Goal: Information Seeking & Learning: Find specific fact

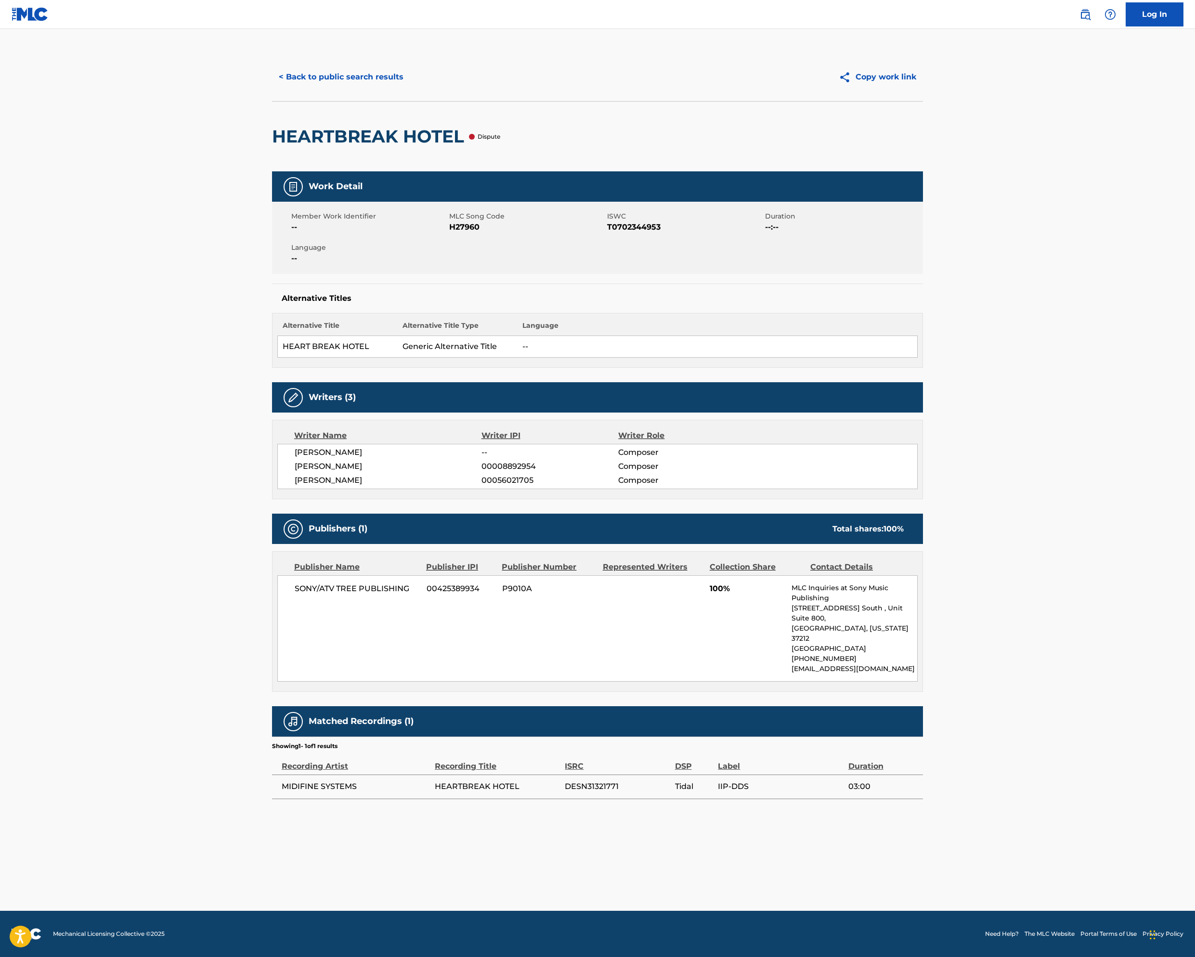
click at [272, 89] on button "< Back to public search results" at bounding box center [341, 77] width 138 height 24
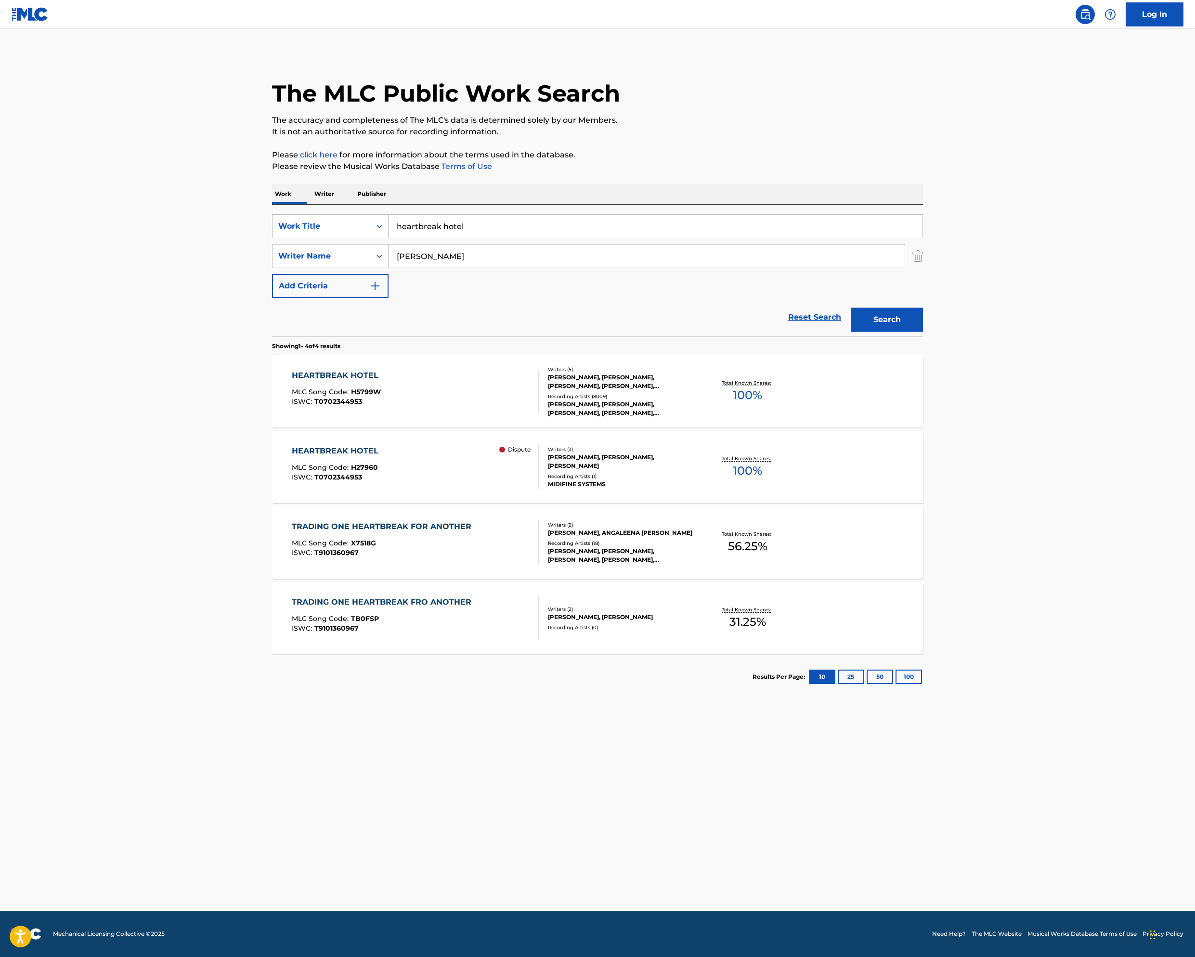
scroll to position [9, 0]
click at [773, 387] on p "Total Known Shares:" at bounding box center [748, 382] width 52 height 7
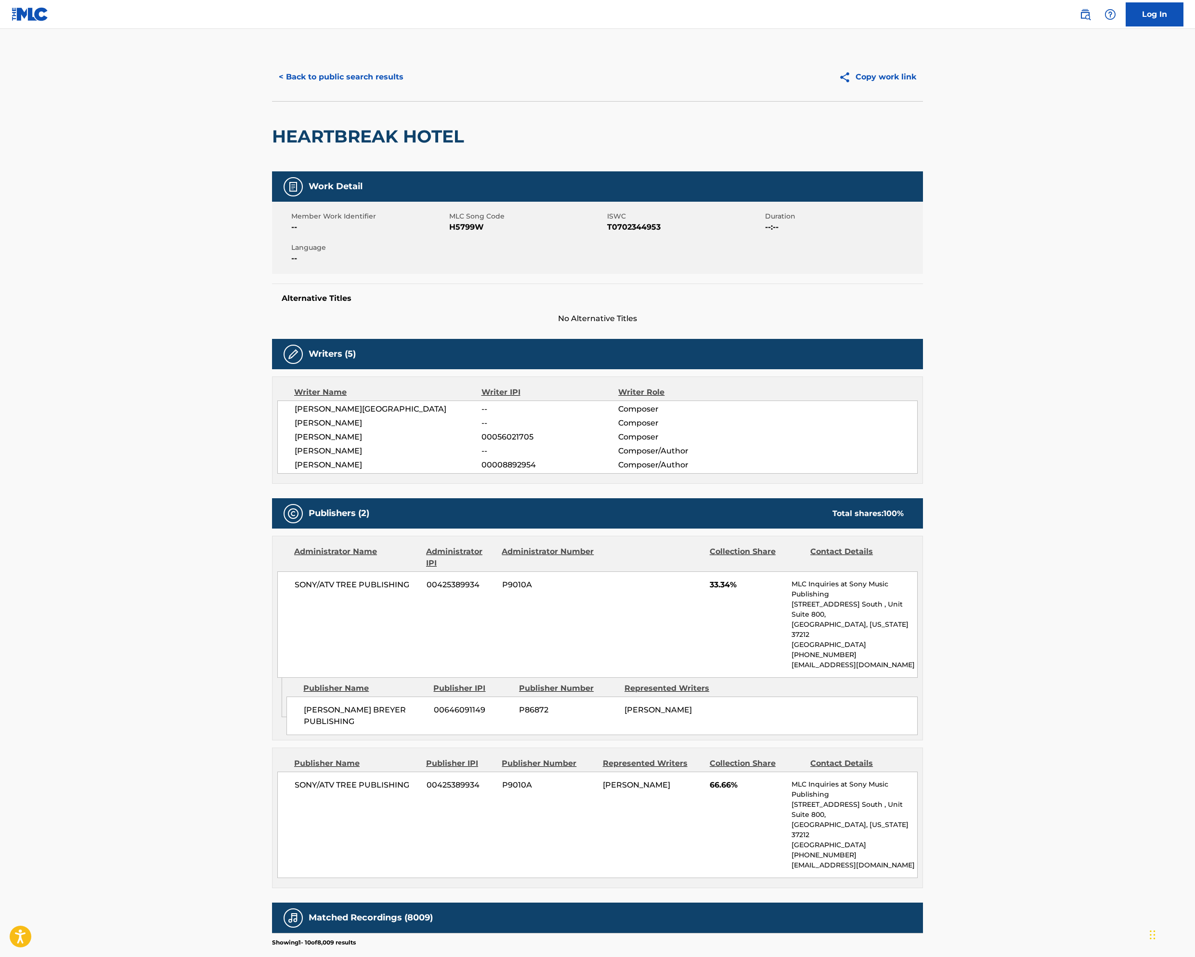
click at [272, 89] on button "< Back to public search results" at bounding box center [341, 77] width 138 height 24
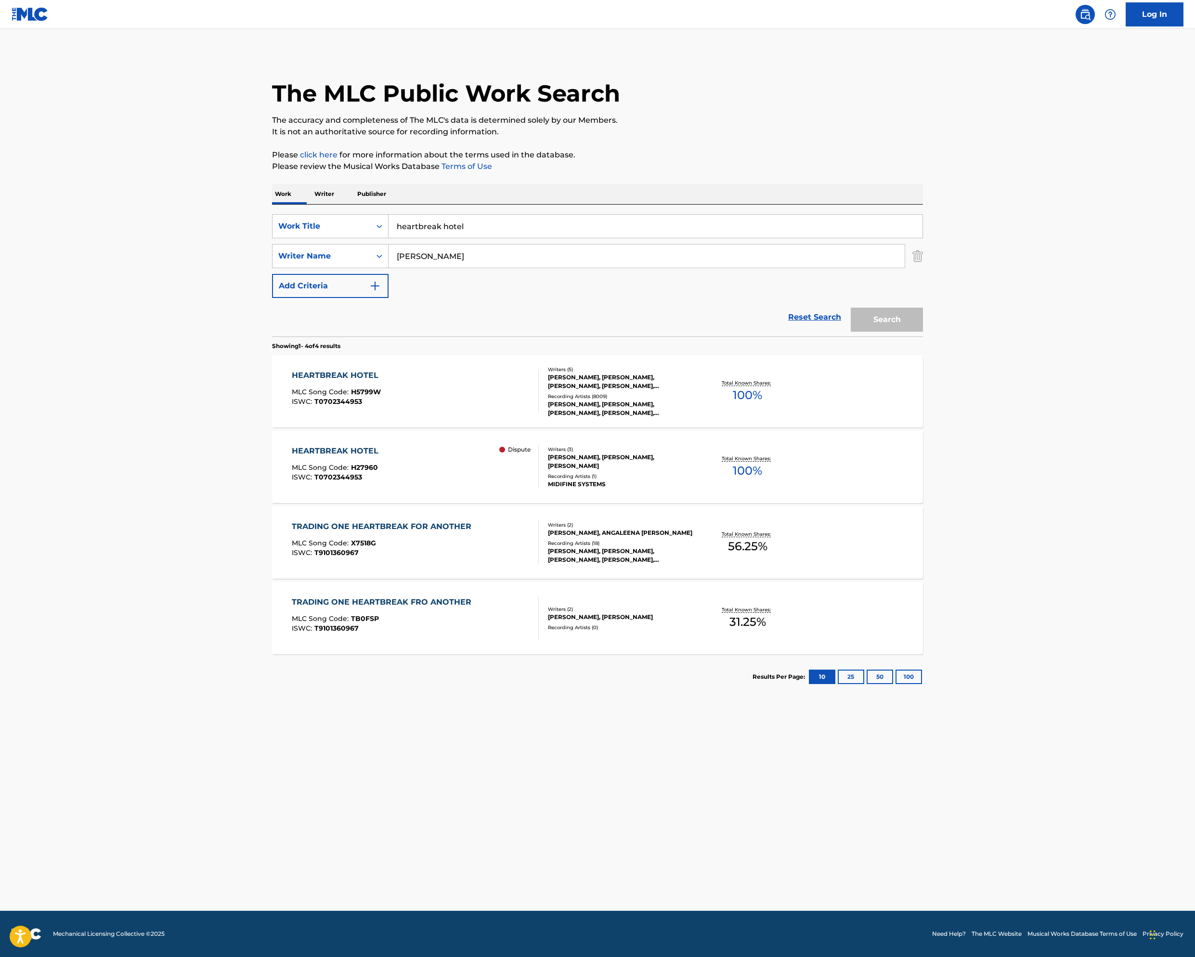
scroll to position [9, 0]
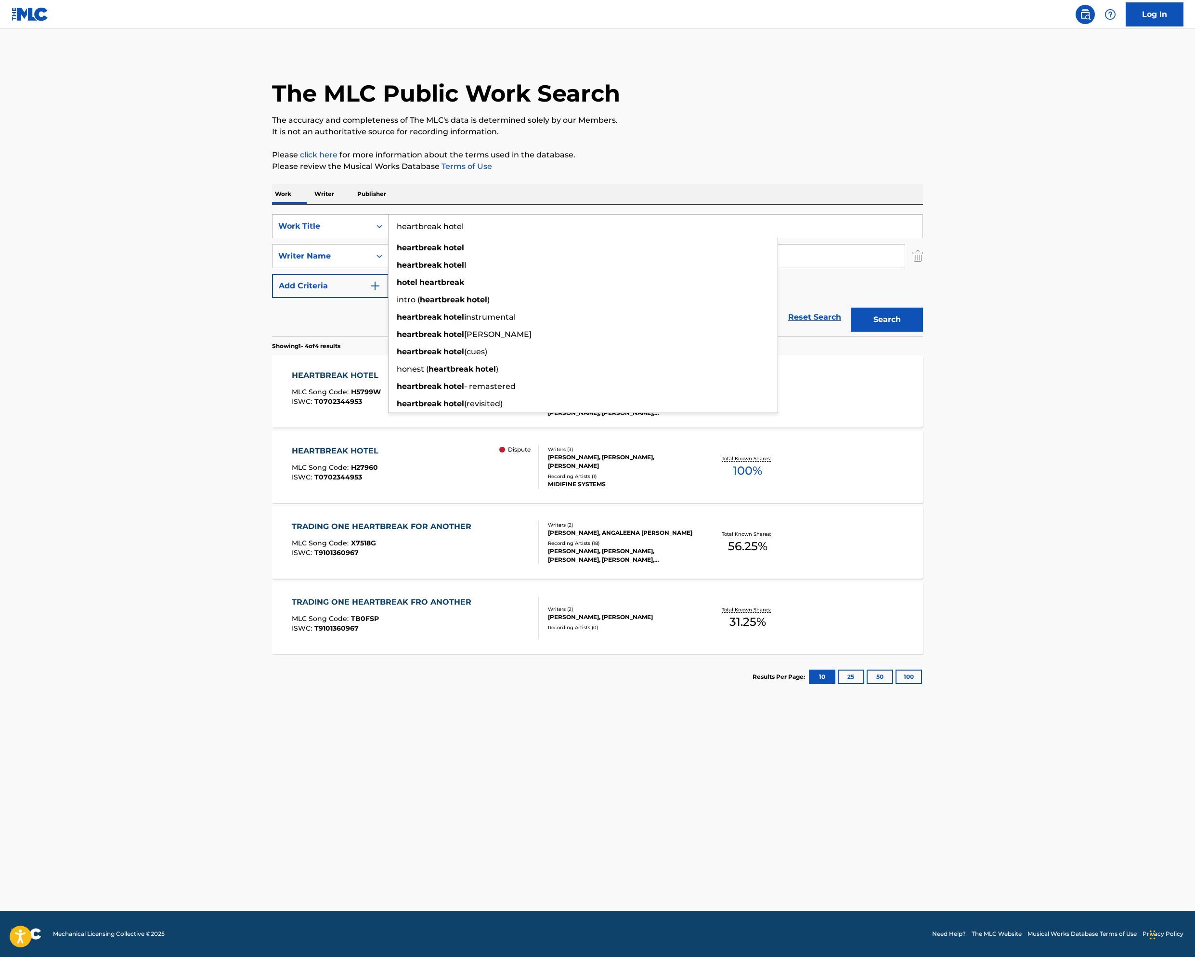
drag, startPoint x: 196, startPoint y: 316, endPoint x: 140, endPoint y: 300, distance: 58.9
click at [272, 312] on div "SearchWithCriteriafc5b47ff-ea01-478a-b7db-235394611243 Work Title heartbreak ho…" at bounding box center [597, 271] width 651 height 132
type input "gotta be"
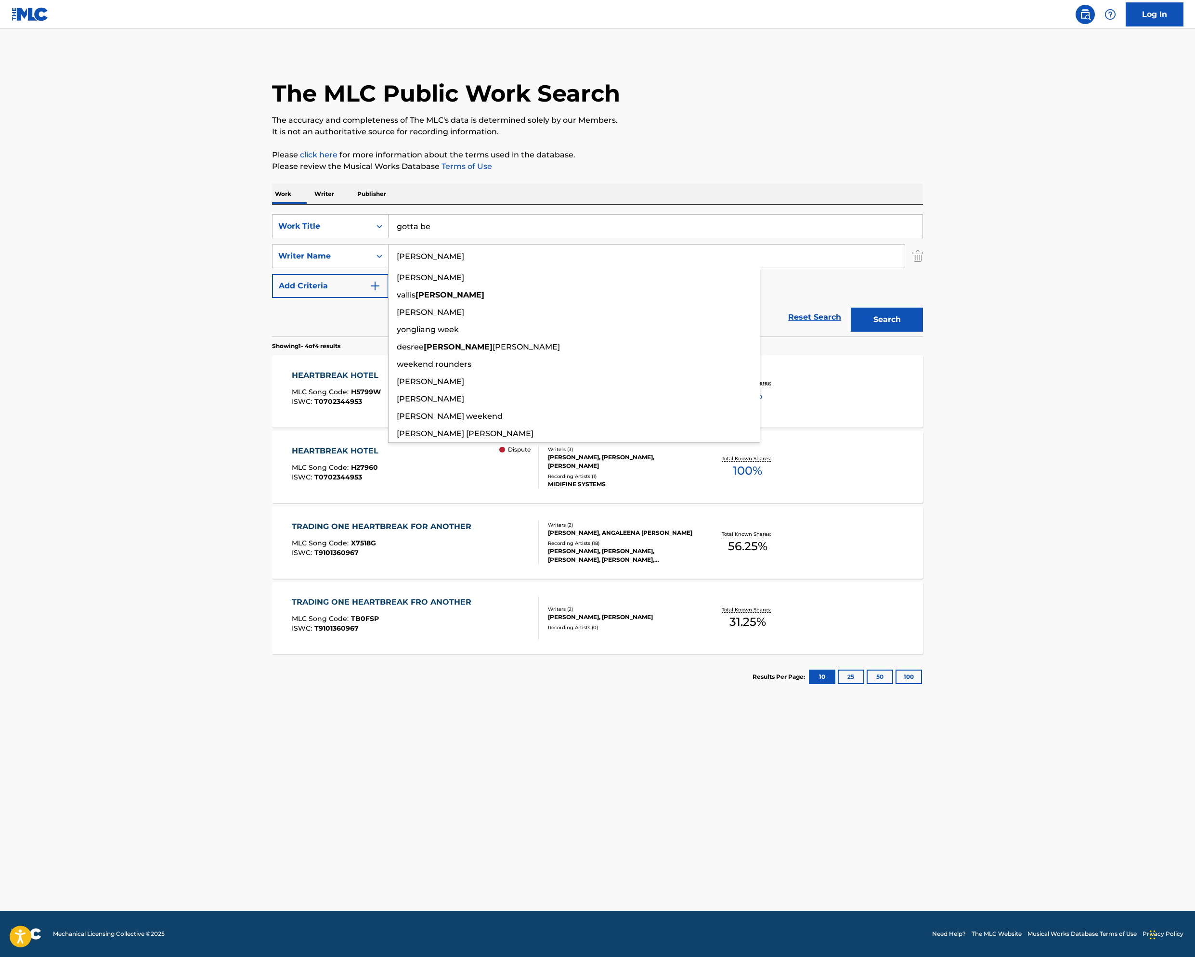
type input "[PERSON_NAME]"
click at [923, 332] on button "Search" at bounding box center [887, 320] width 72 height 24
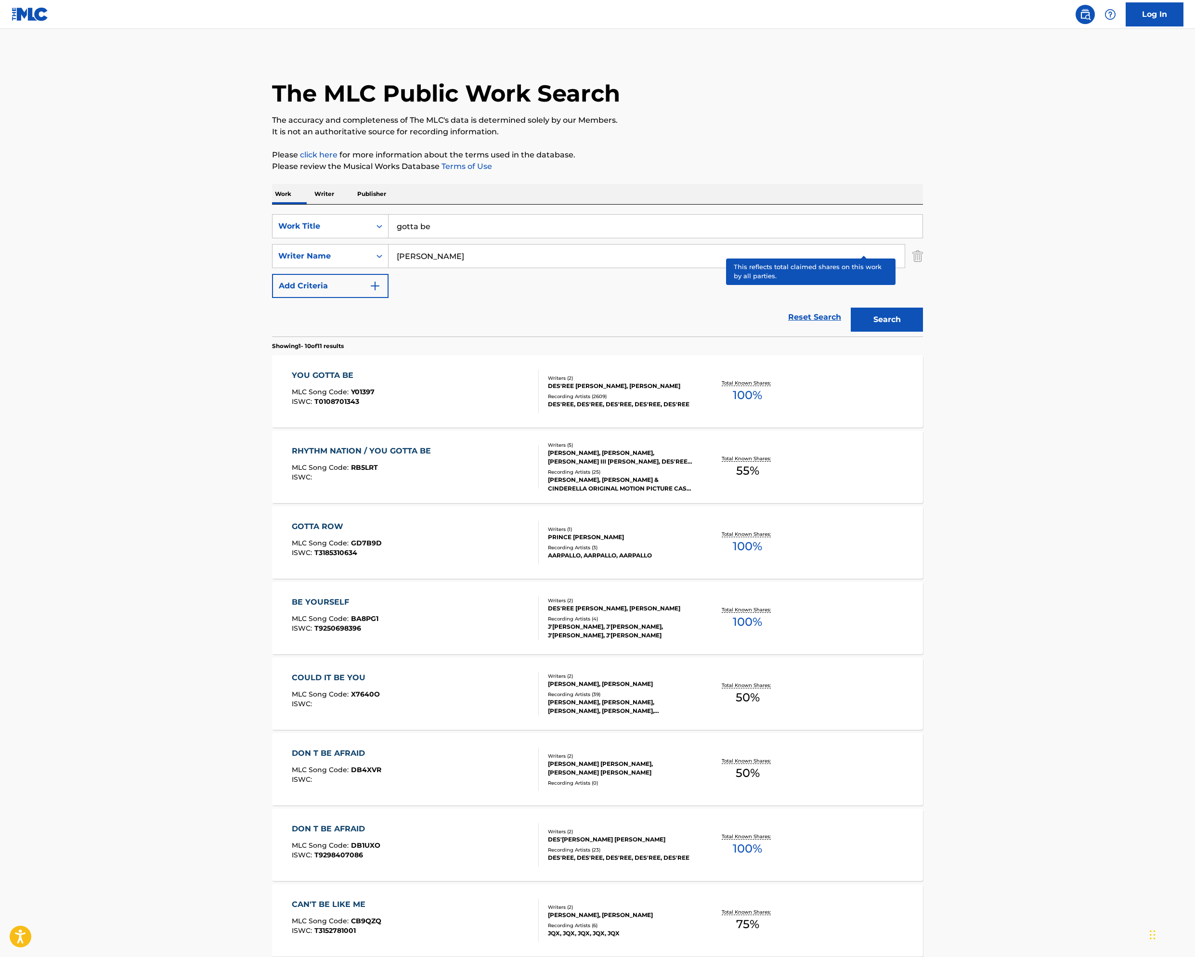
click at [773, 387] on p "Total Known Shares:" at bounding box center [748, 382] width 52 height 7
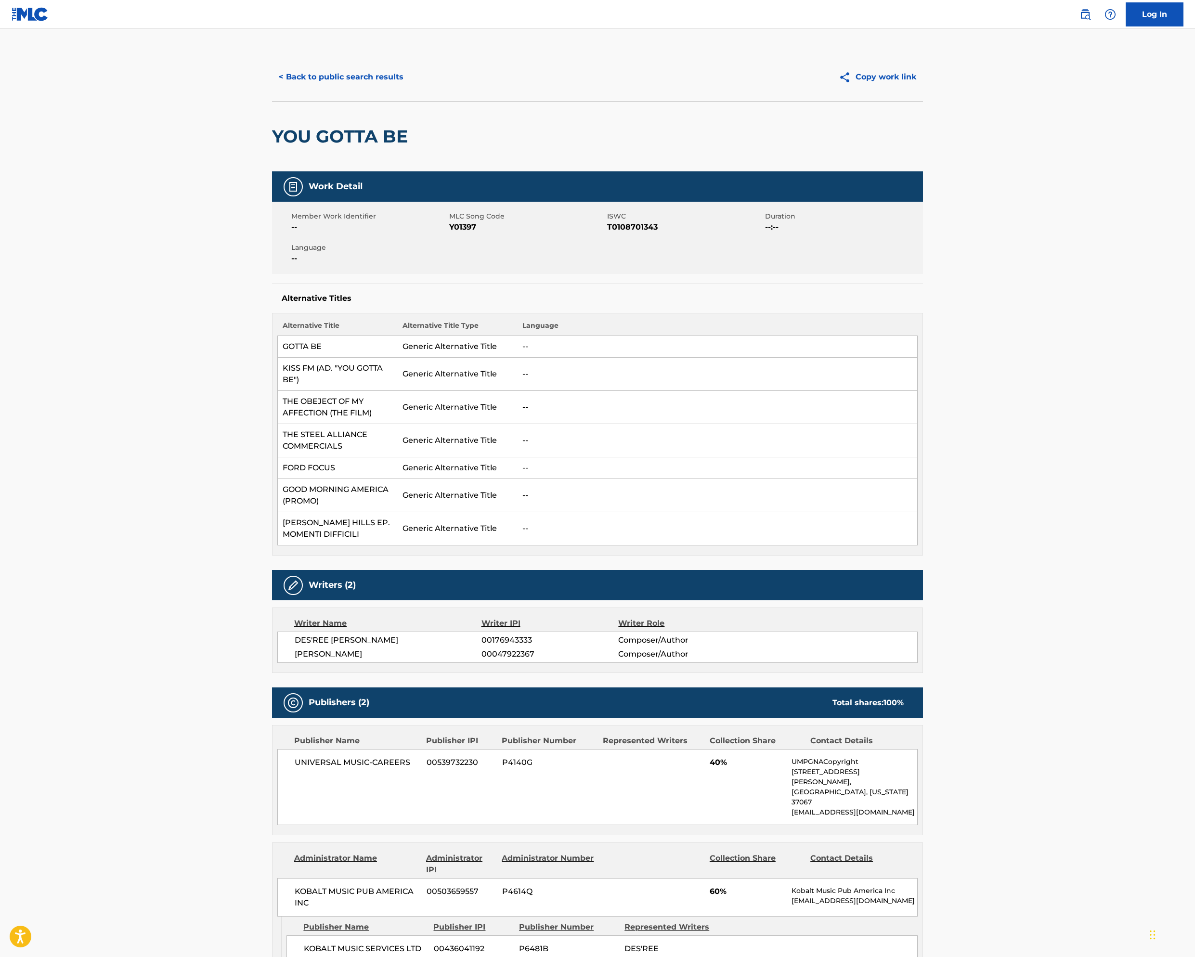
click at [272, 89] on button "< Back to public search results" at bounding box center [341, 77] width 138 height 24
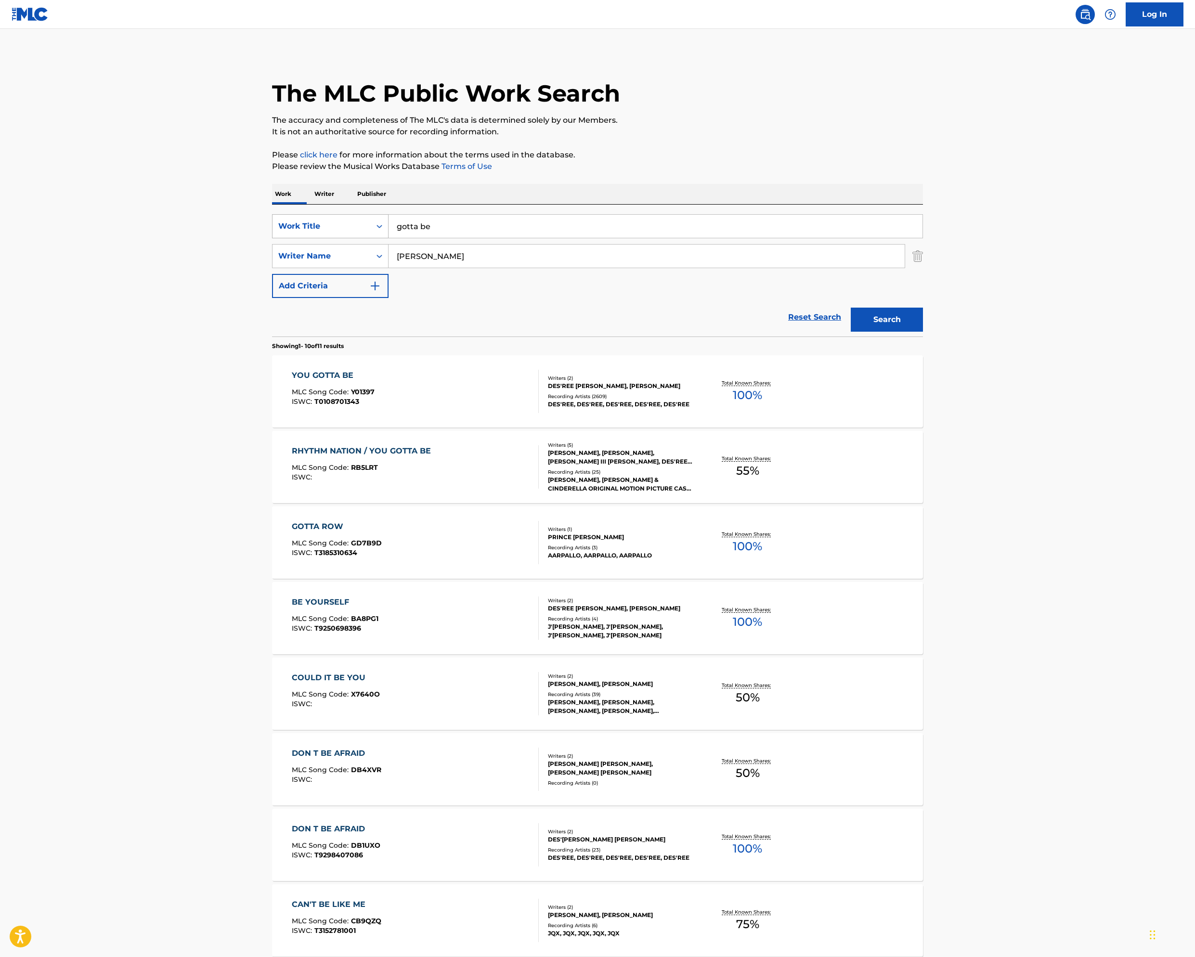
drag, startPoint x: 333, startPoint y: 351, endPoint x: 170, endPoint y: 336, distance: 163.4
click at [272, 238] on div "SearchWithCriteriafc5b47ff-ea01-478a-b7db-235394611243 Work Title gotta be" at bounding box center [597, 226] width 651 height 24
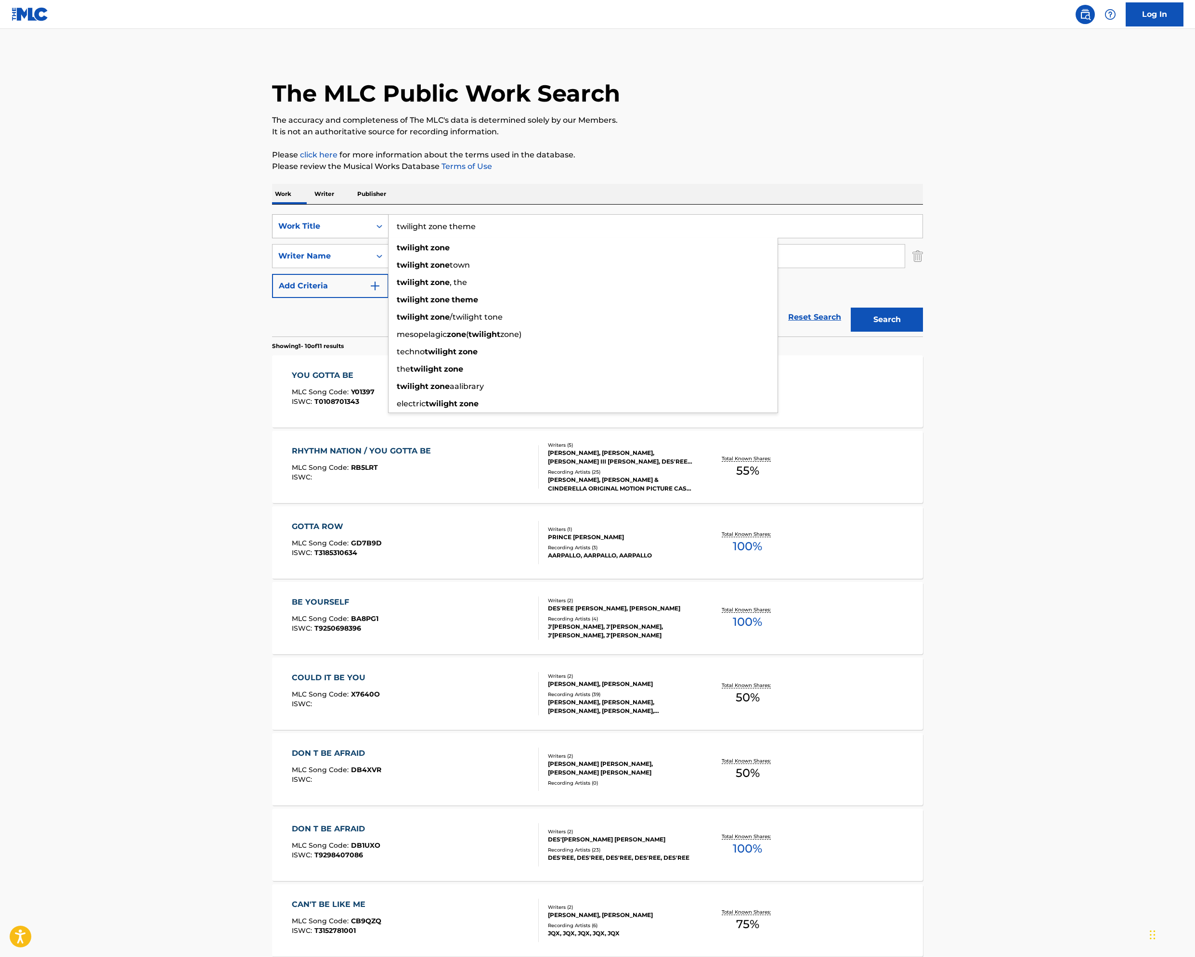
type input "twilight zone theme"
type input "[PERSON_NAME]"
click at [923, 332] on button "Search" at bounding box center [887, 320] width 72 height 24
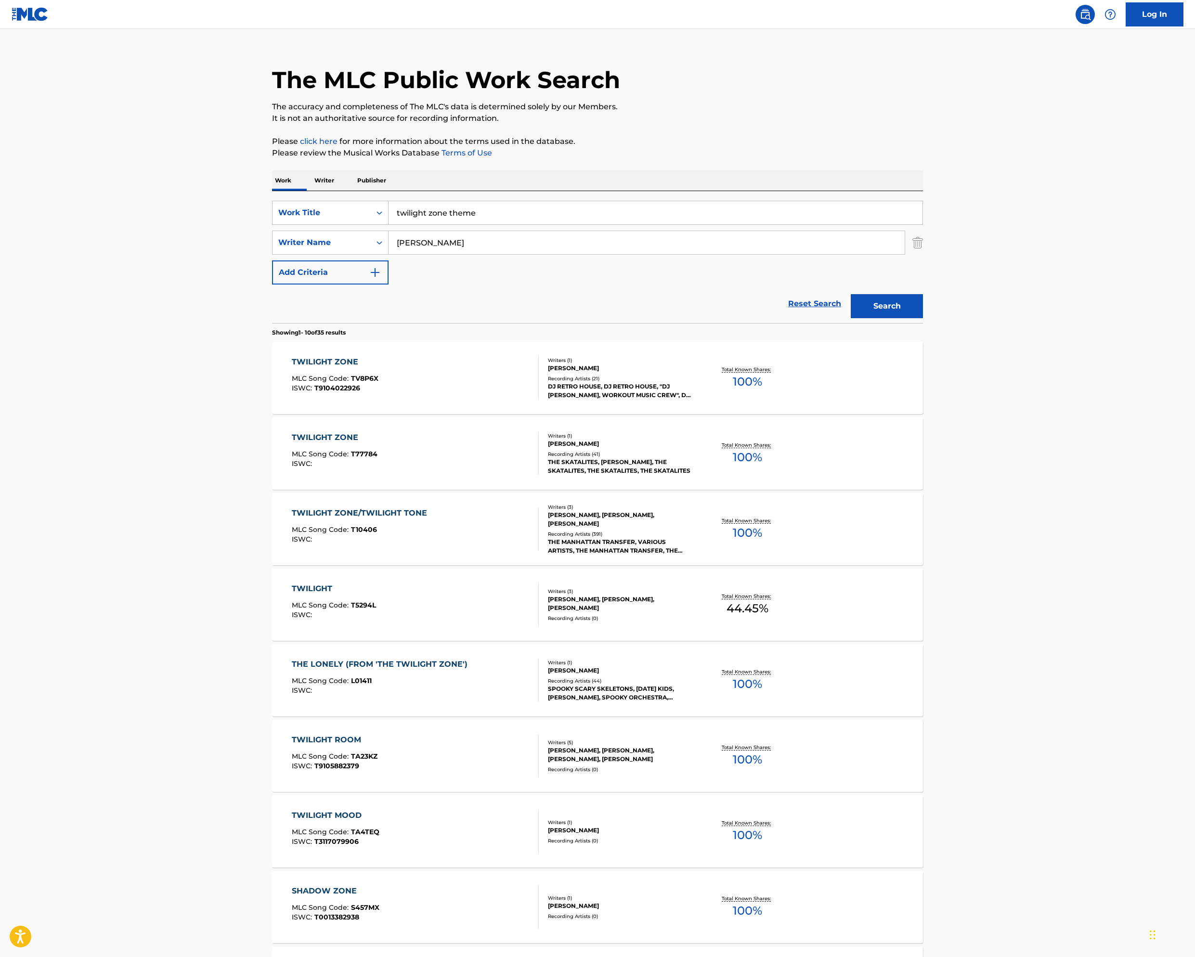
scroll to position [27, 0]
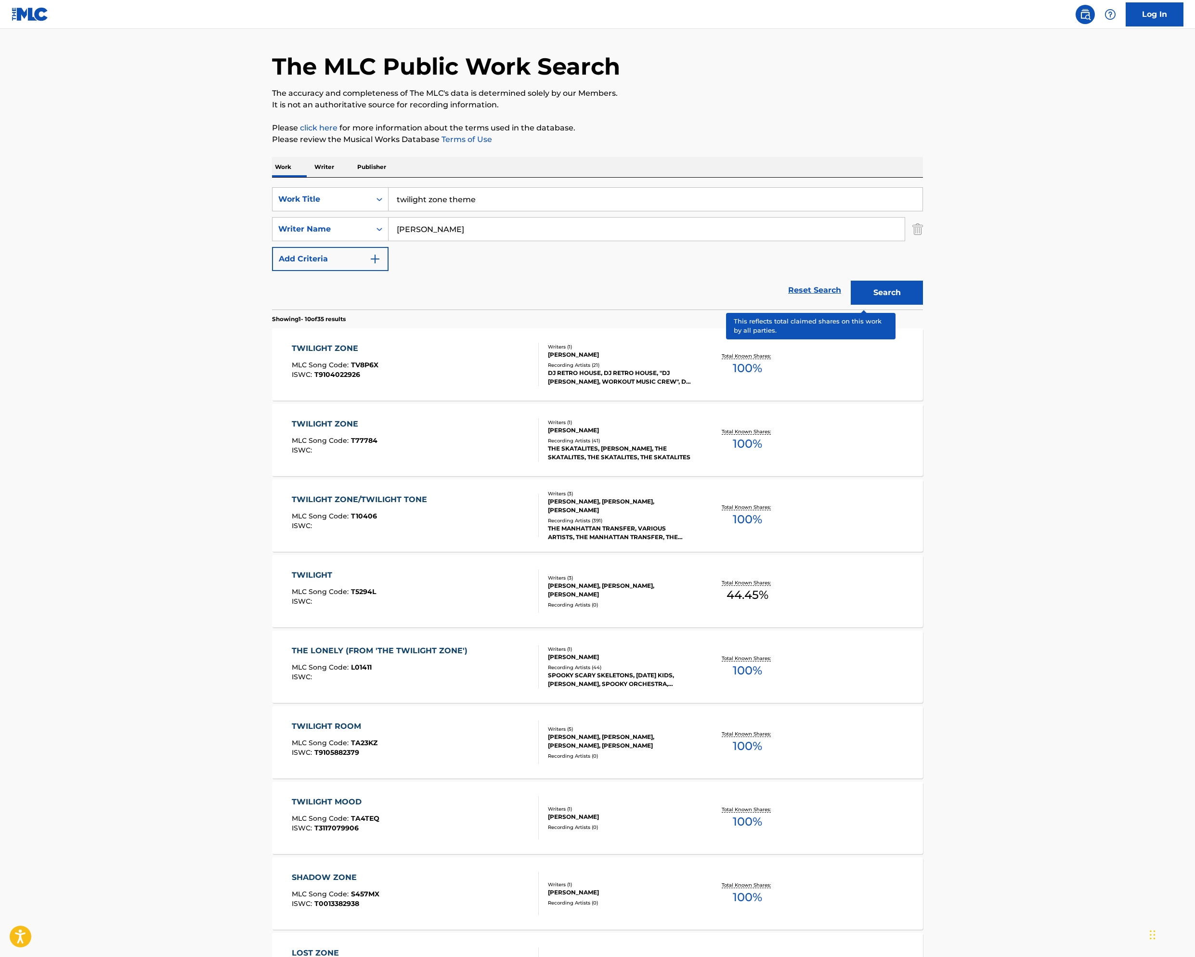
click at [773, 435] on p "Total Known Shares:" at bounding box center [748, 431] width 52 height 7
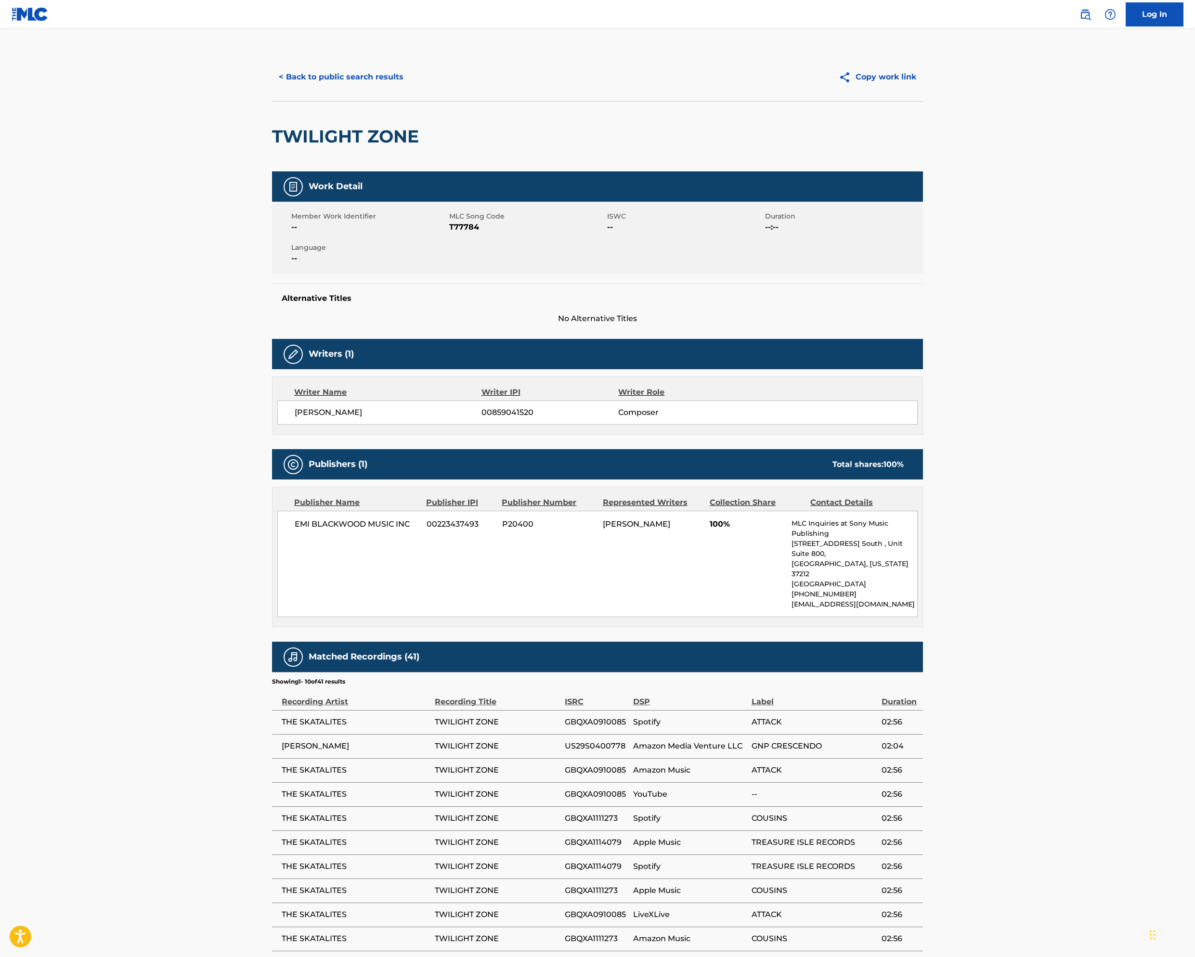
click at [272, 89] on button "< Back to public search results" at bounding box center [341, 77] width 138 height 24
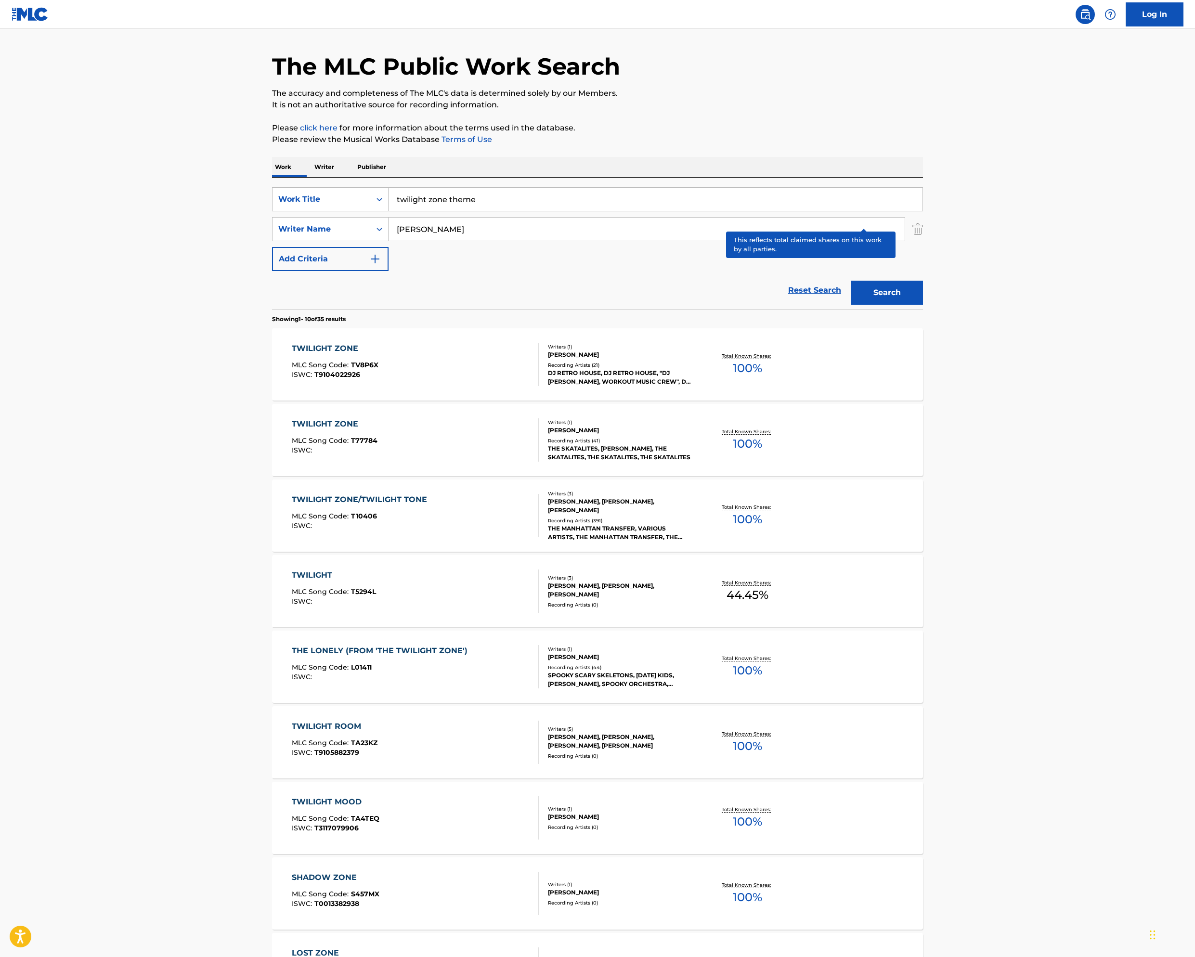
click at [773, 360] on p "Total Known Shares:" at bounding box center [748, 355] width 52 height 7
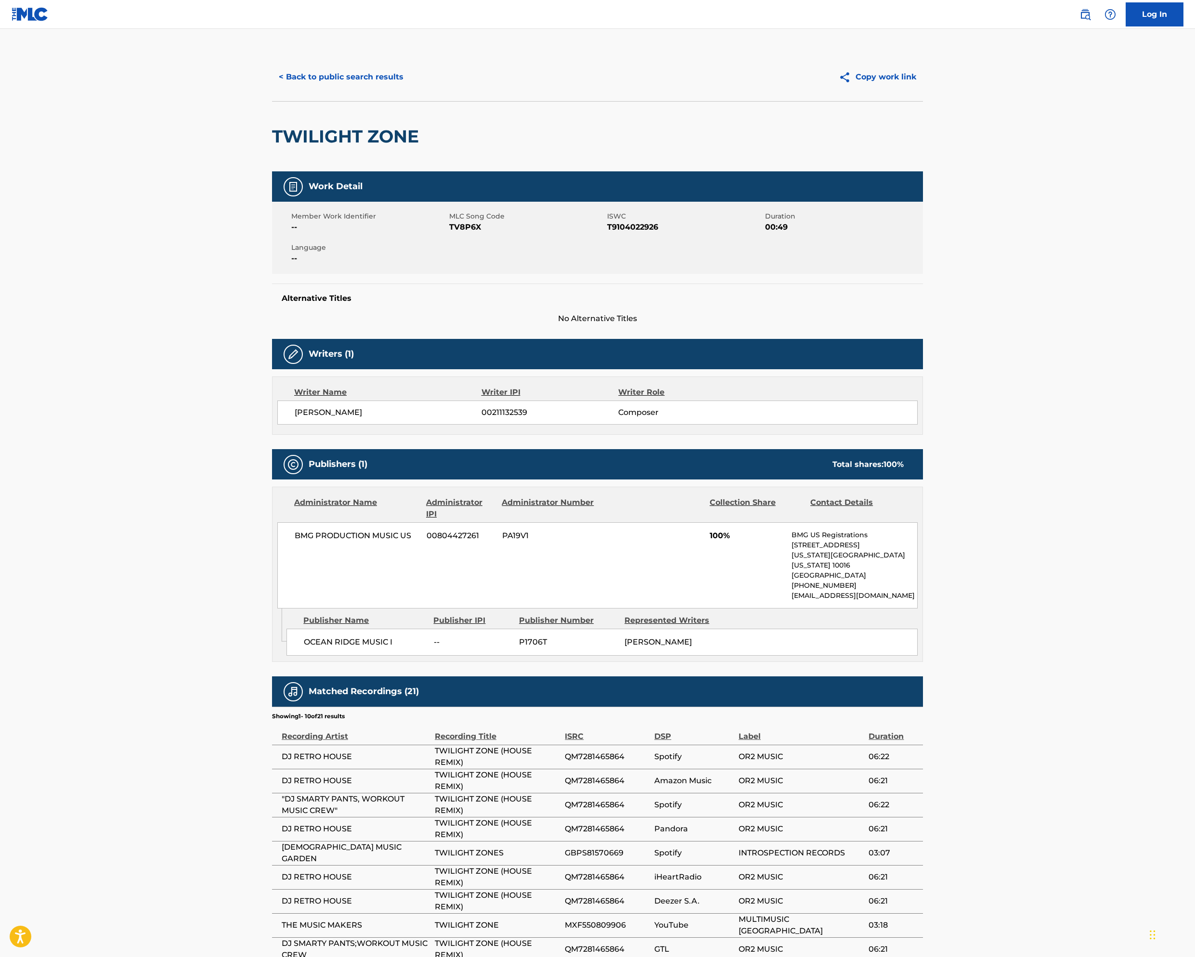
click at [272, 89] on button "< Back to public search results" at bounding box center [341, 77] width 138 height 24
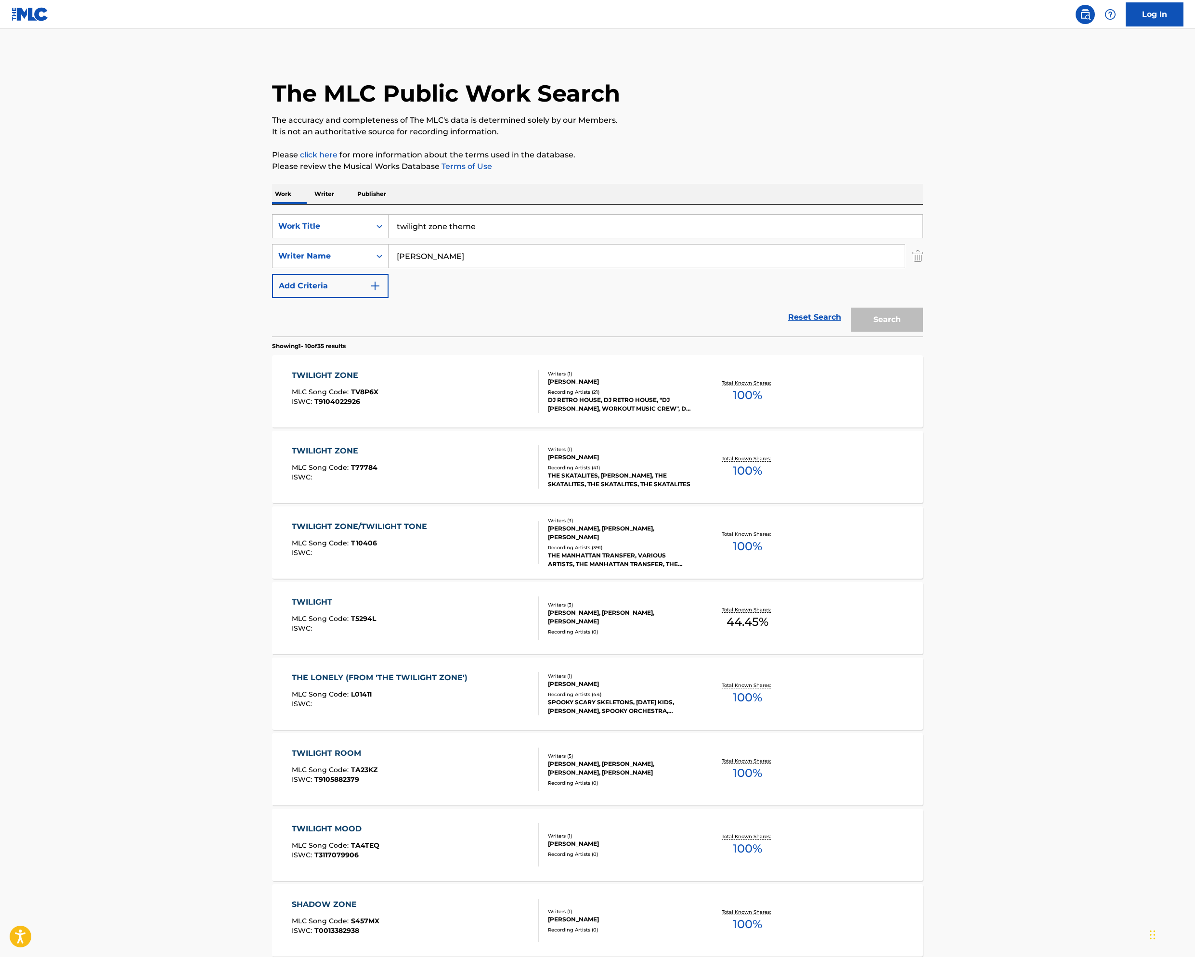
scroll to position [27, 0]
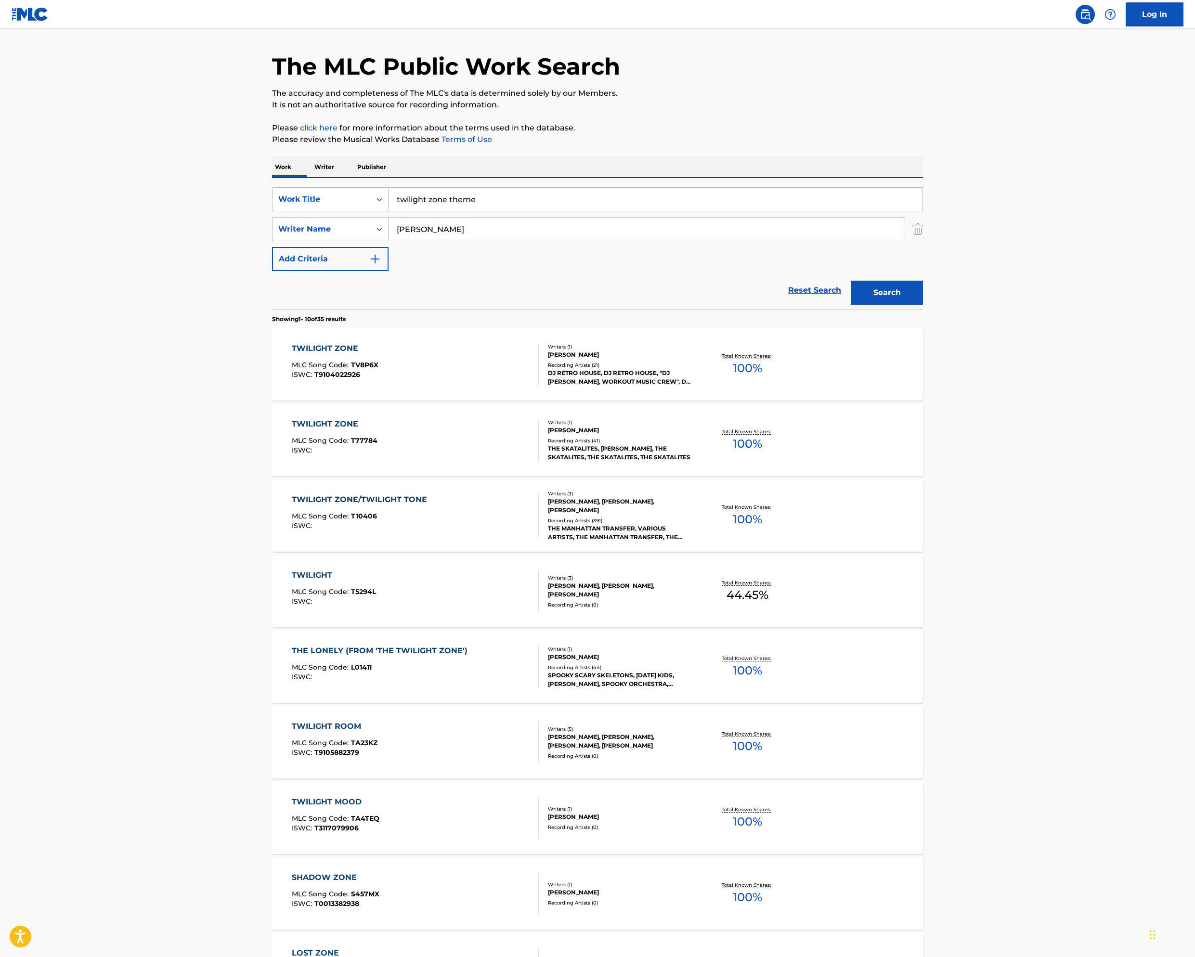
drag, startPoint x: 401, startPoint y: 316, endPoint x: 75, endPoint y: 289, distance: 327.5
click at [272, 291] on div "SearchWithCriteriafc5b47ff-ea01-478a-b7db-235394611243 Work Title twilight zone…" at bounding box center [597, 244] width 651 height 132
type input "carry on my wayward son"
type input "livgren"
click at [923, 305] on button "Search" at bounding box center [887, 293] width 72 height 24
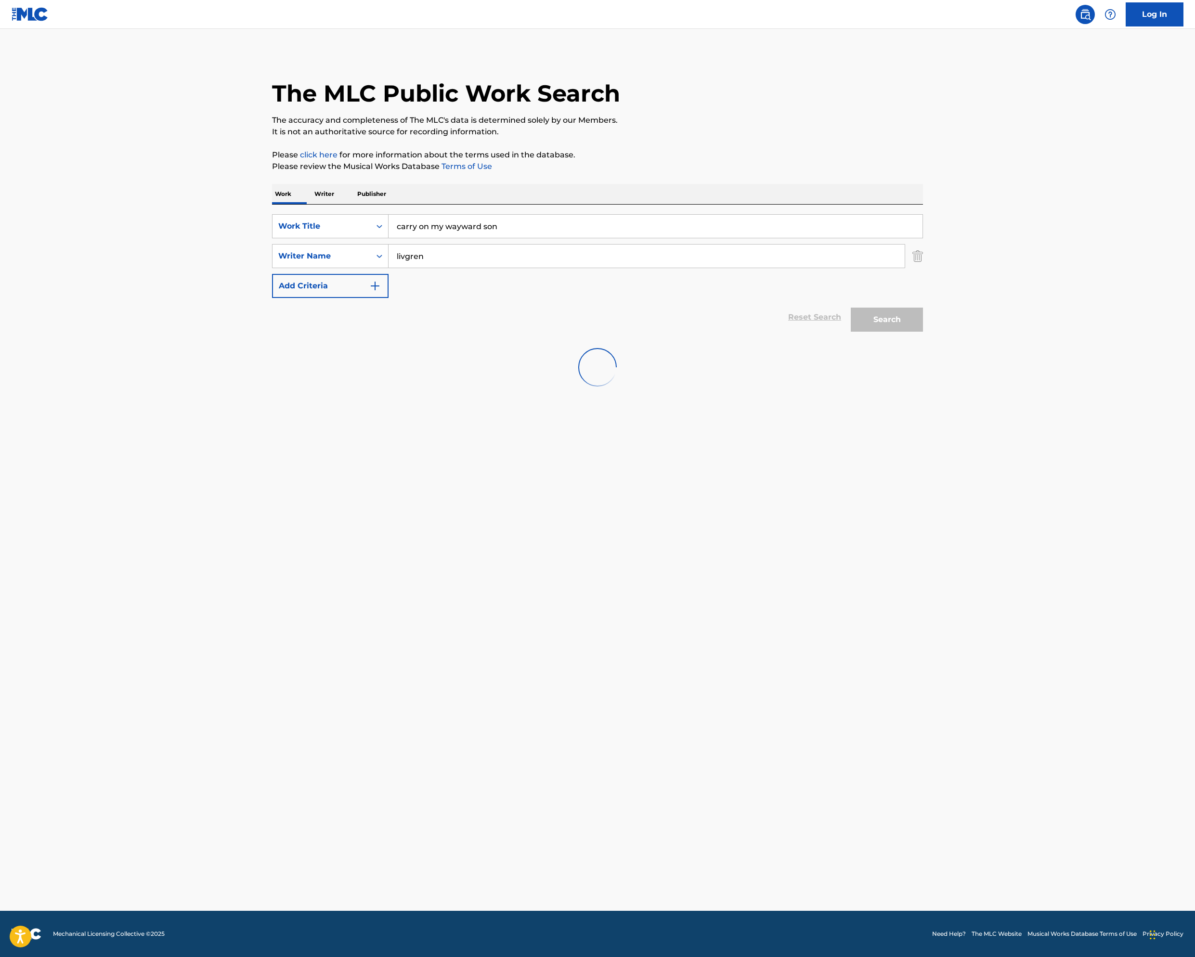
scroll to position [0, 0]
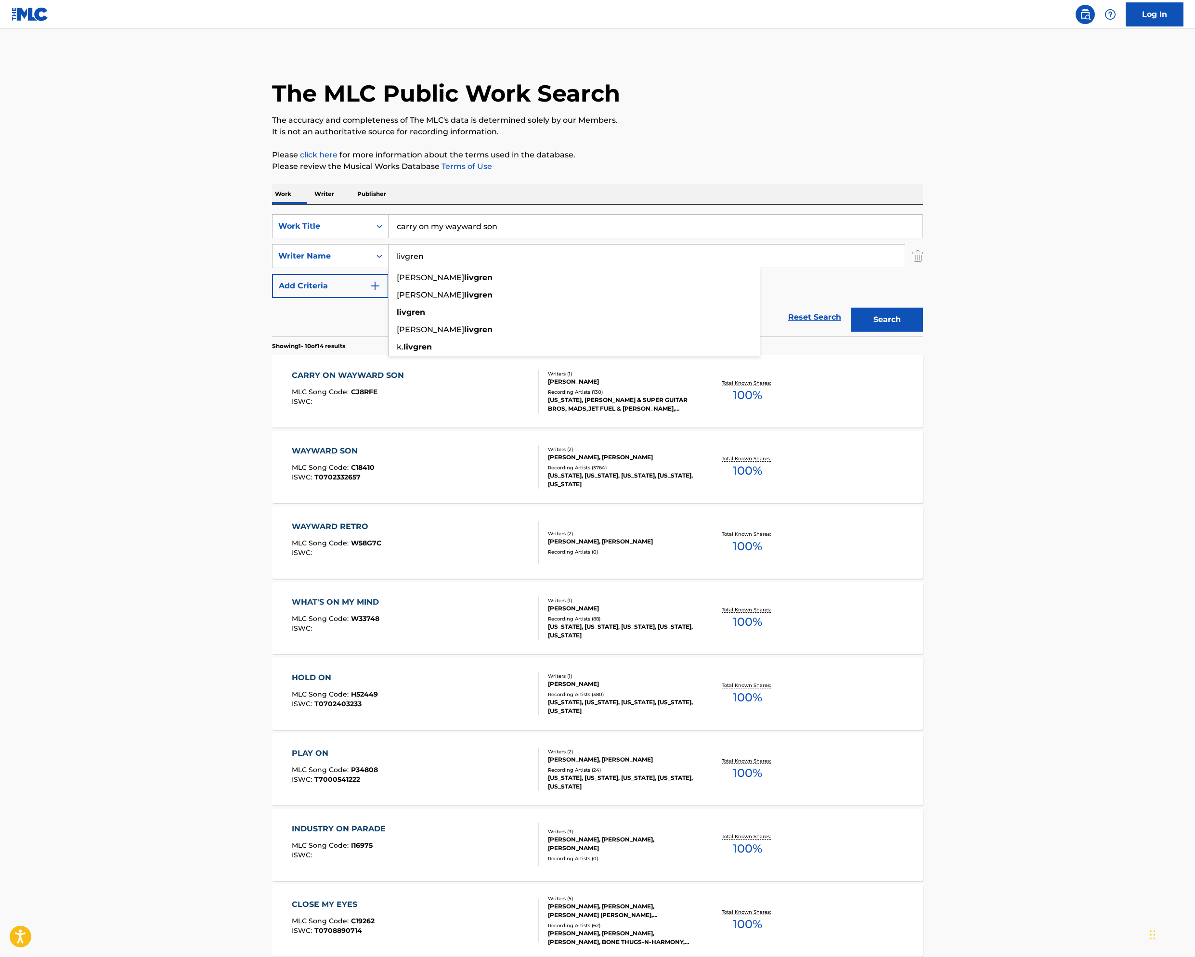
click at [725, 427] on div "CARRY ON WAYWARD SON MLC Song Code : CJ8RFE ISWC : Writers ( 1 ) [PERSON_NAME] …" at bounding box center [597, 391] width 651 height 72
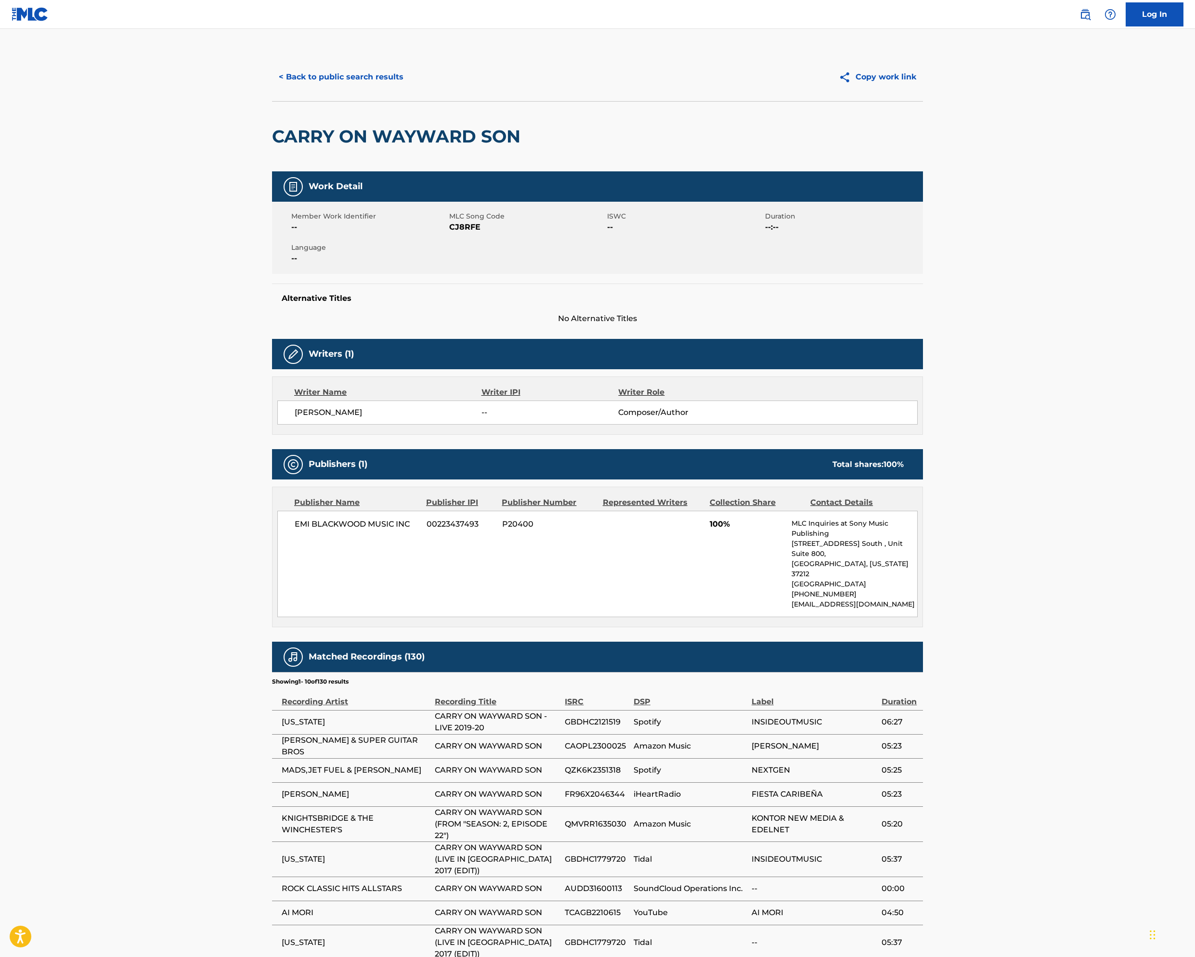
click at [272, 89] on button "< Back to public search results" at bounding box center [341, 77] width 138 height 24
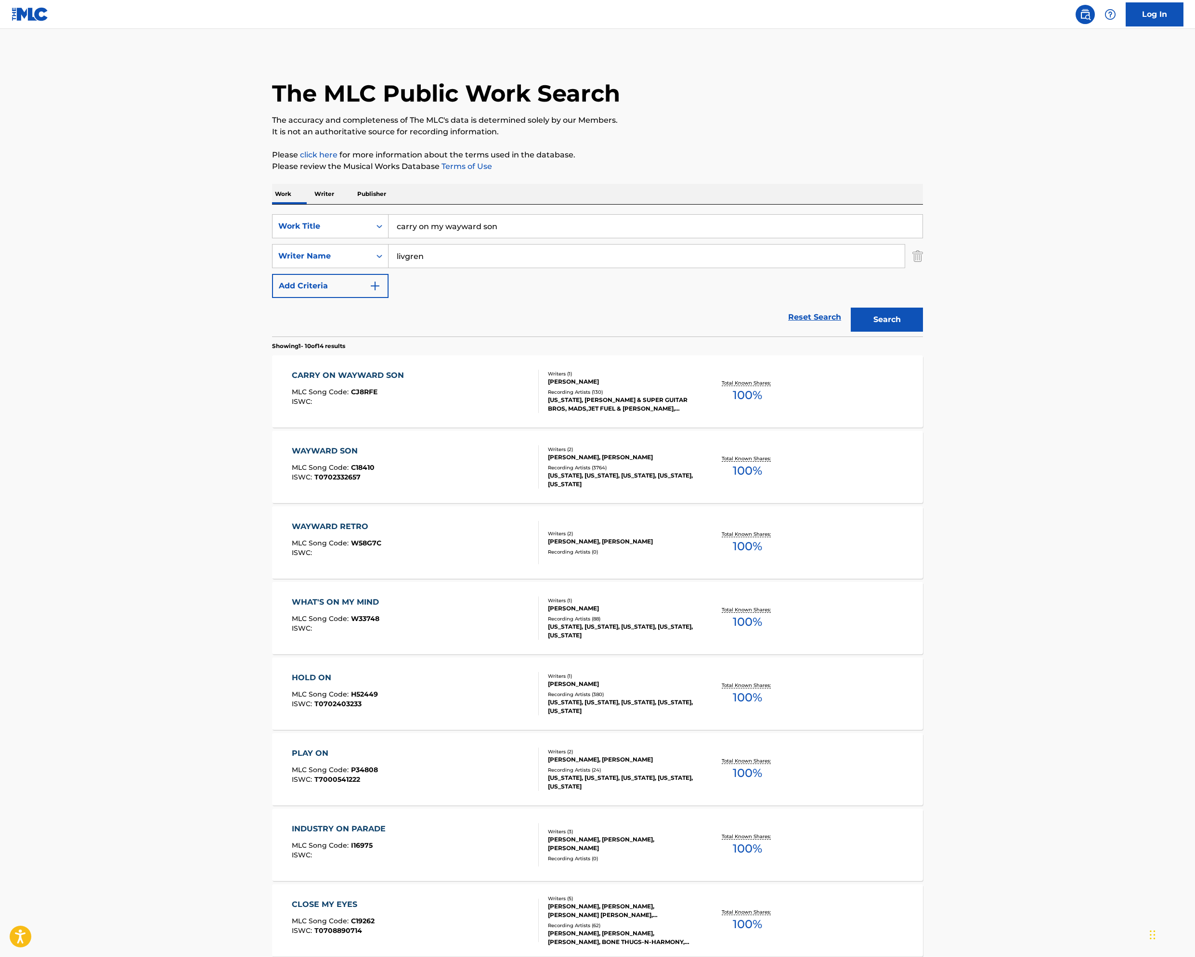
drag, startPoint x: 377, startPoint y: 353, endPoint x: 143, endPoint y: 284, distance: 244.0
click at [272, 284] on div "Work Writer Publisher SearchWithCriteriafc5b47ff-ea01-478a-b7db-235394611243 Wo…" at bounding box center [597, 670] width 651 height 973
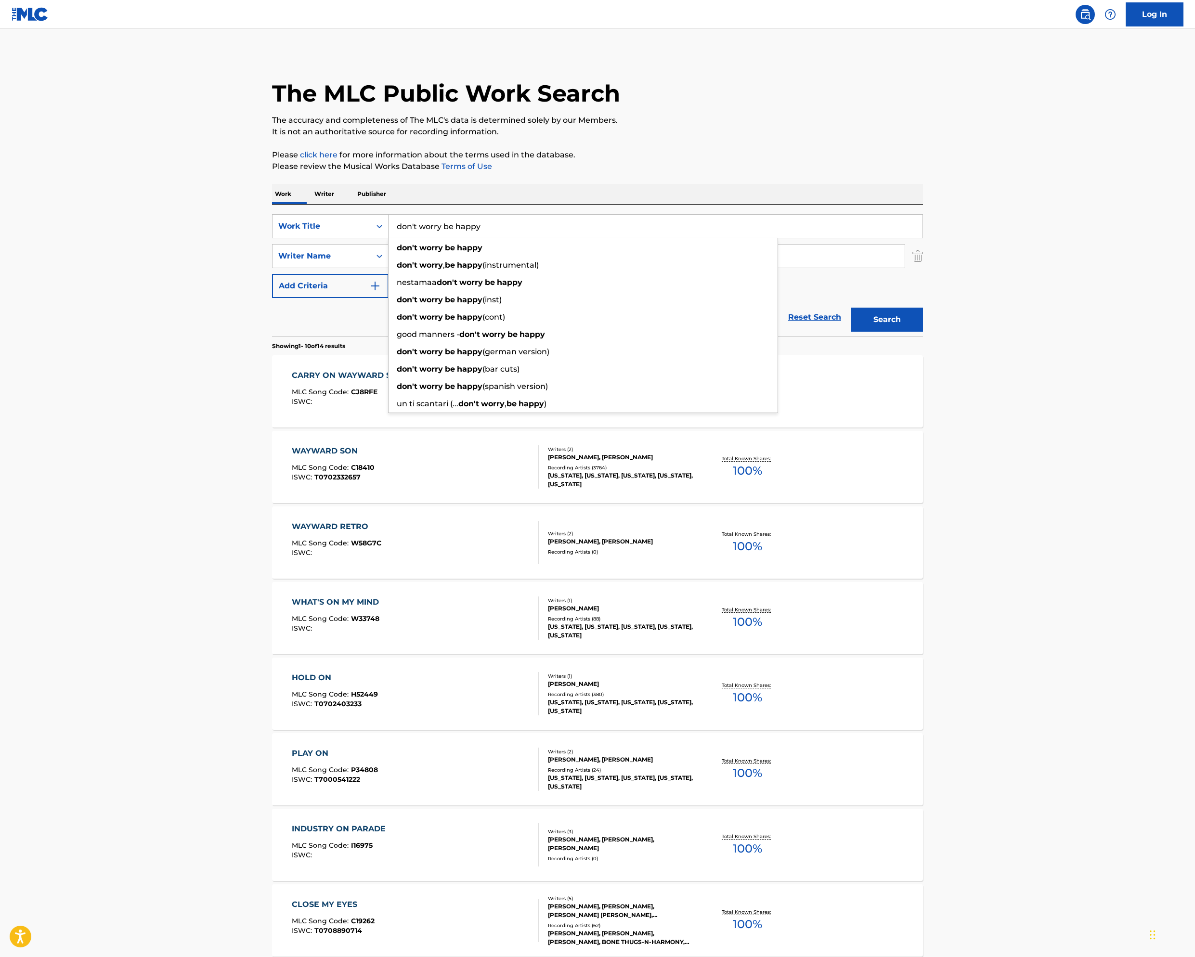
type input "don't worry be happy"
type input "[PERSON_NAME]"
click at [923, 332] on button "Search" at bounding box center [887, 320] width 72 height 24
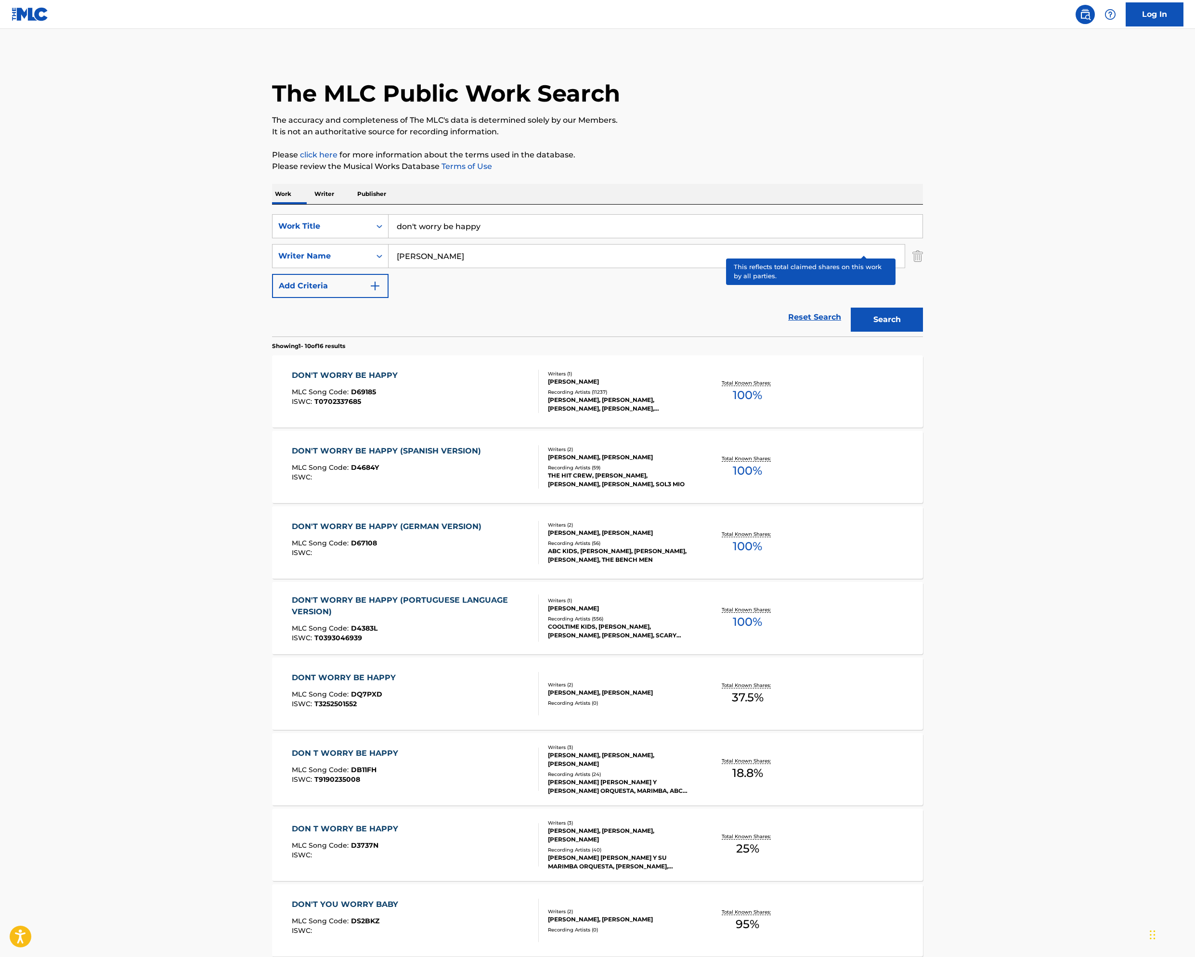
click at [773, 387] on p "Total Known Shares:" at bounding box center [748, 382] width 52 height 7
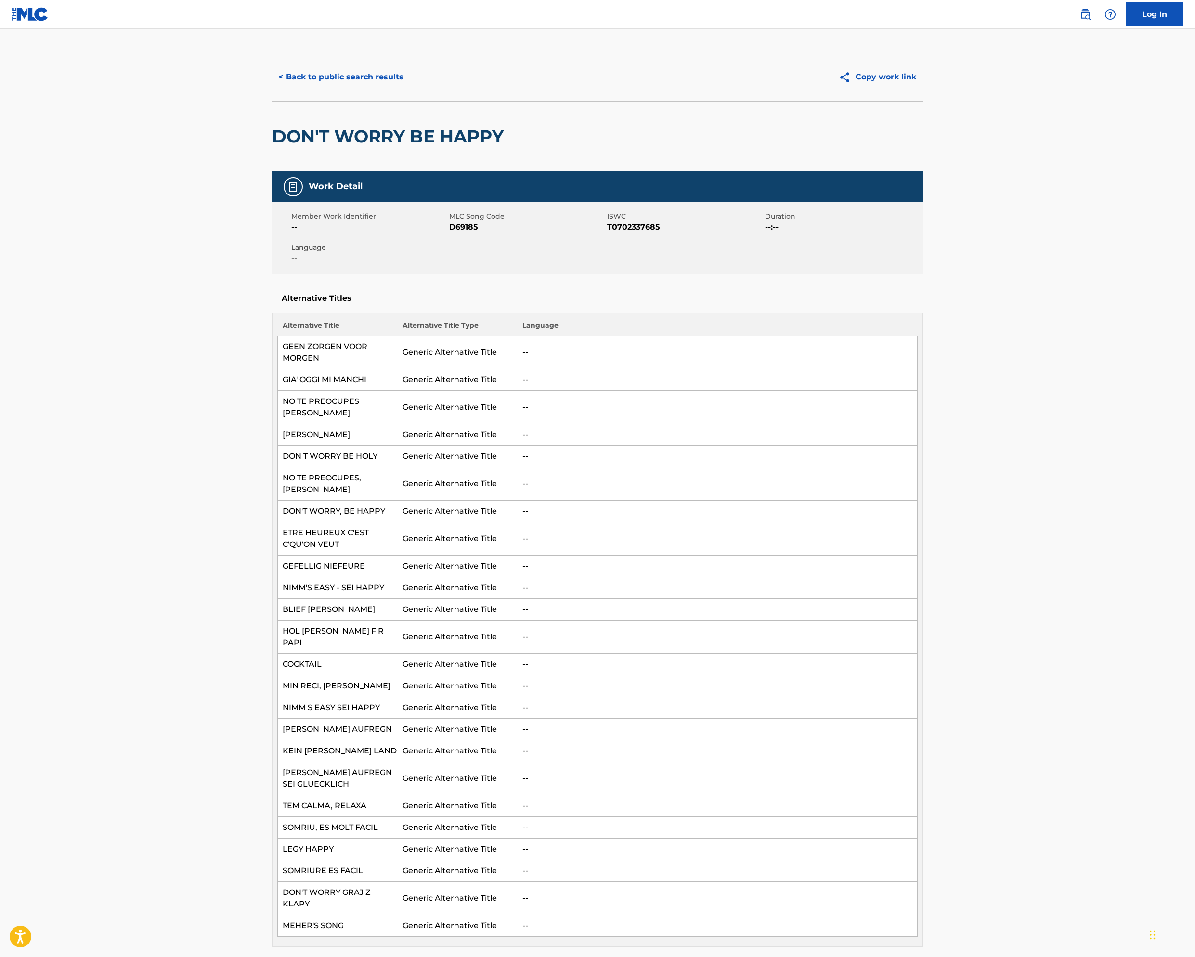
click at [272, 89] on button "< Back to public search results" at bounding box center [341, 77] width 138 height 24
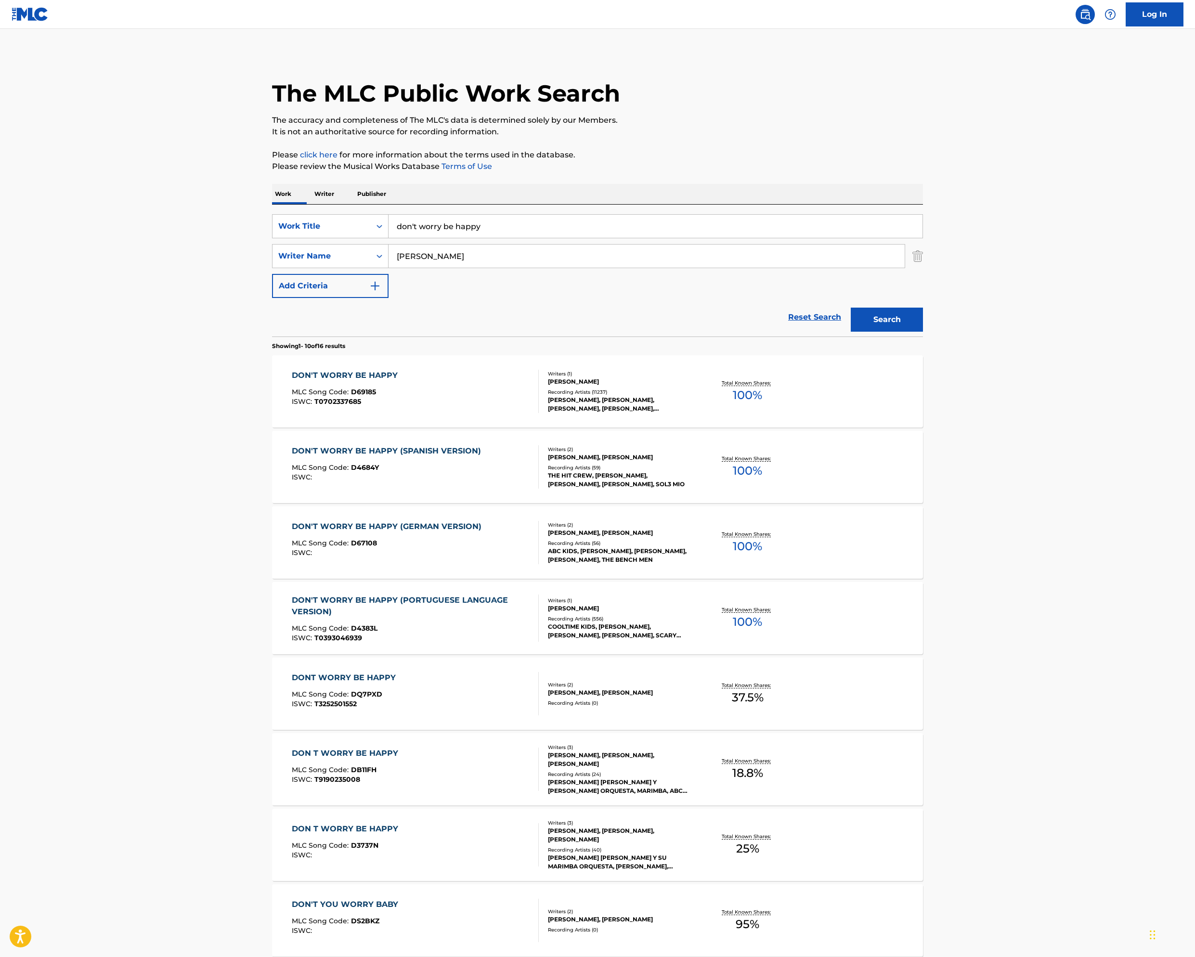
drag, startPoint x: 363, startPoint y: 354, endPoint x: 86, endPoint y: 260, distance: 292.9
click at [260, 264] on div "The MLC Public Work Search The accuracy and completeness of The MLC's data is d…" at bounding box center [597, 605] width 674 height 1104
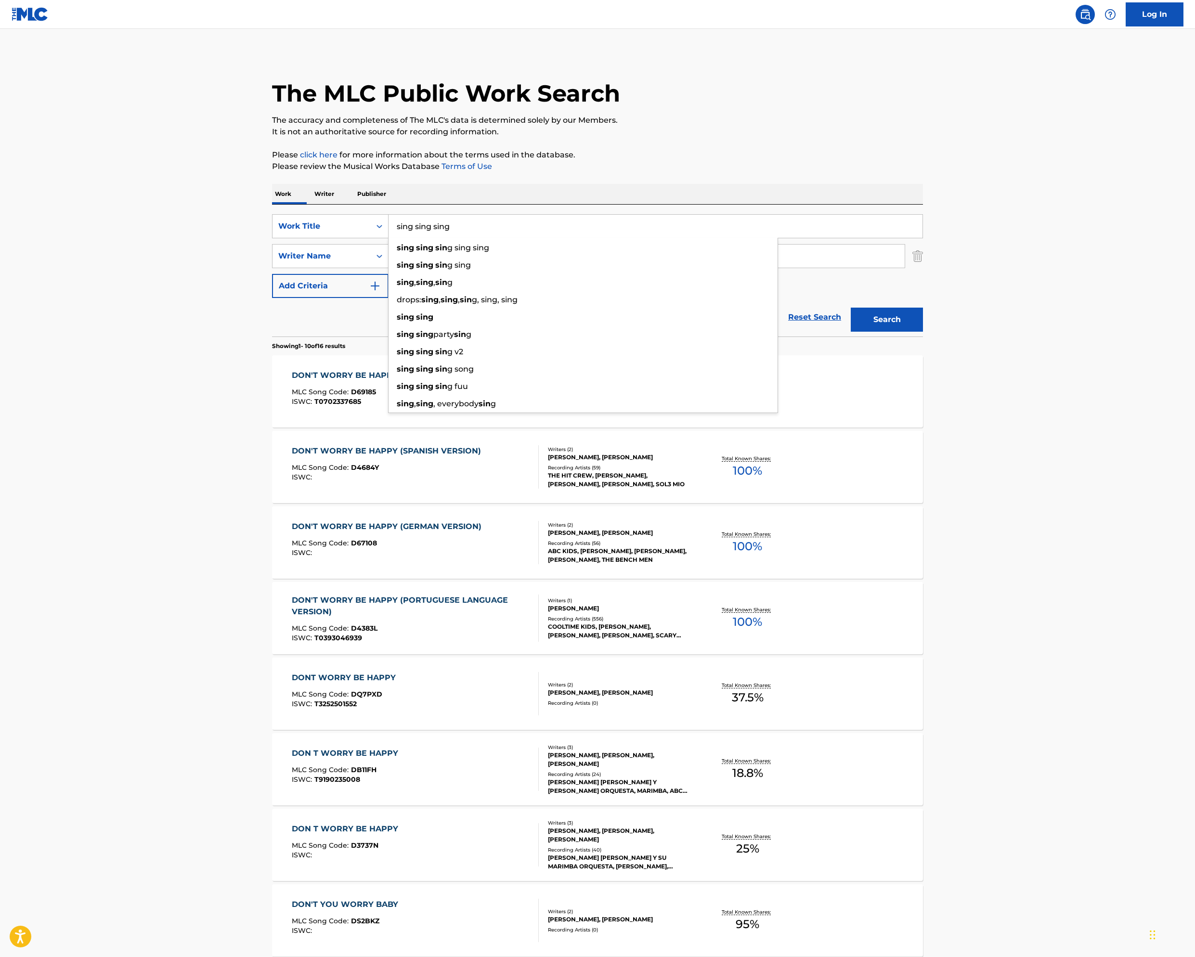
type input "sing sing sing"
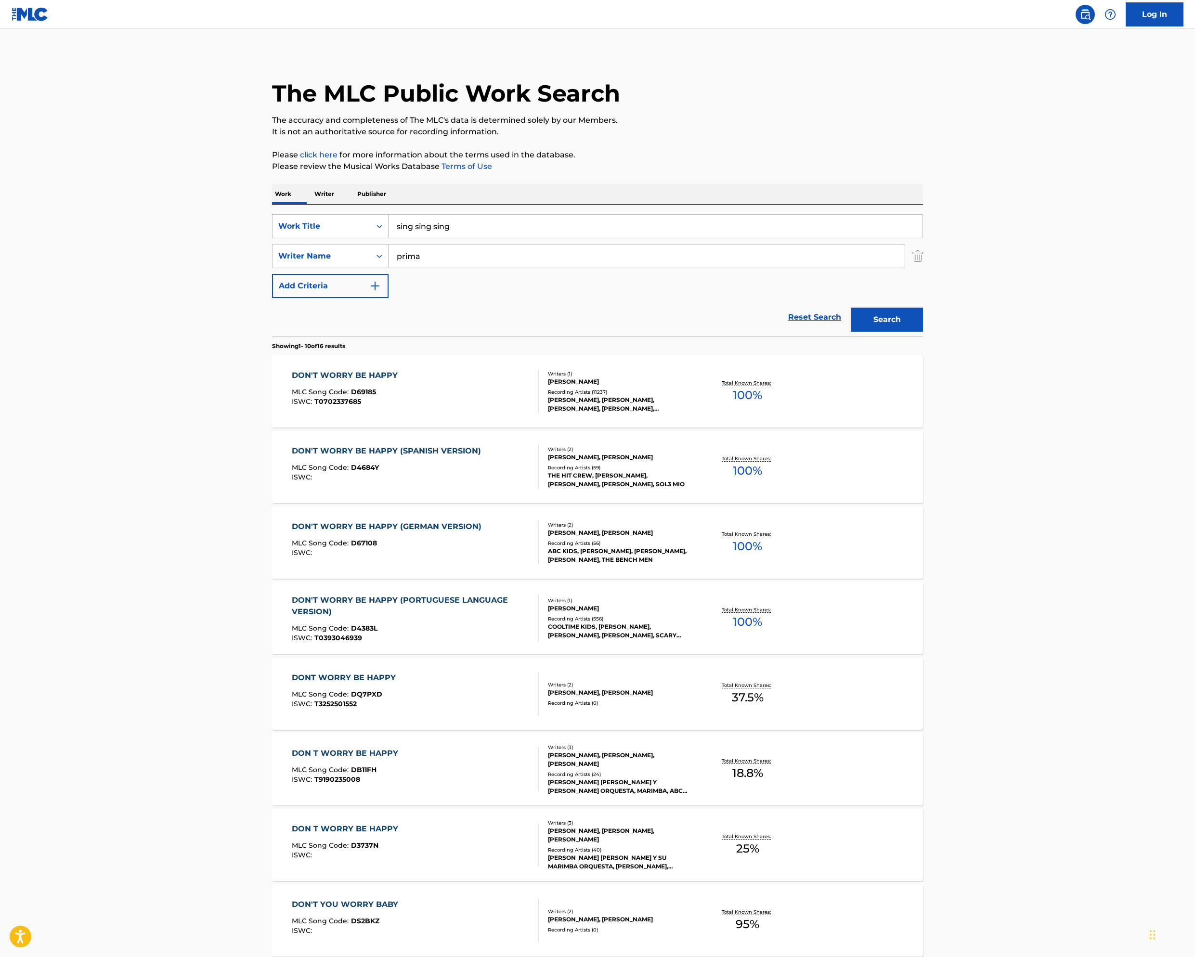
type input "prima"
click at [923, 332] on button "Search" at bounding box center [887, 320] width 72 height 24
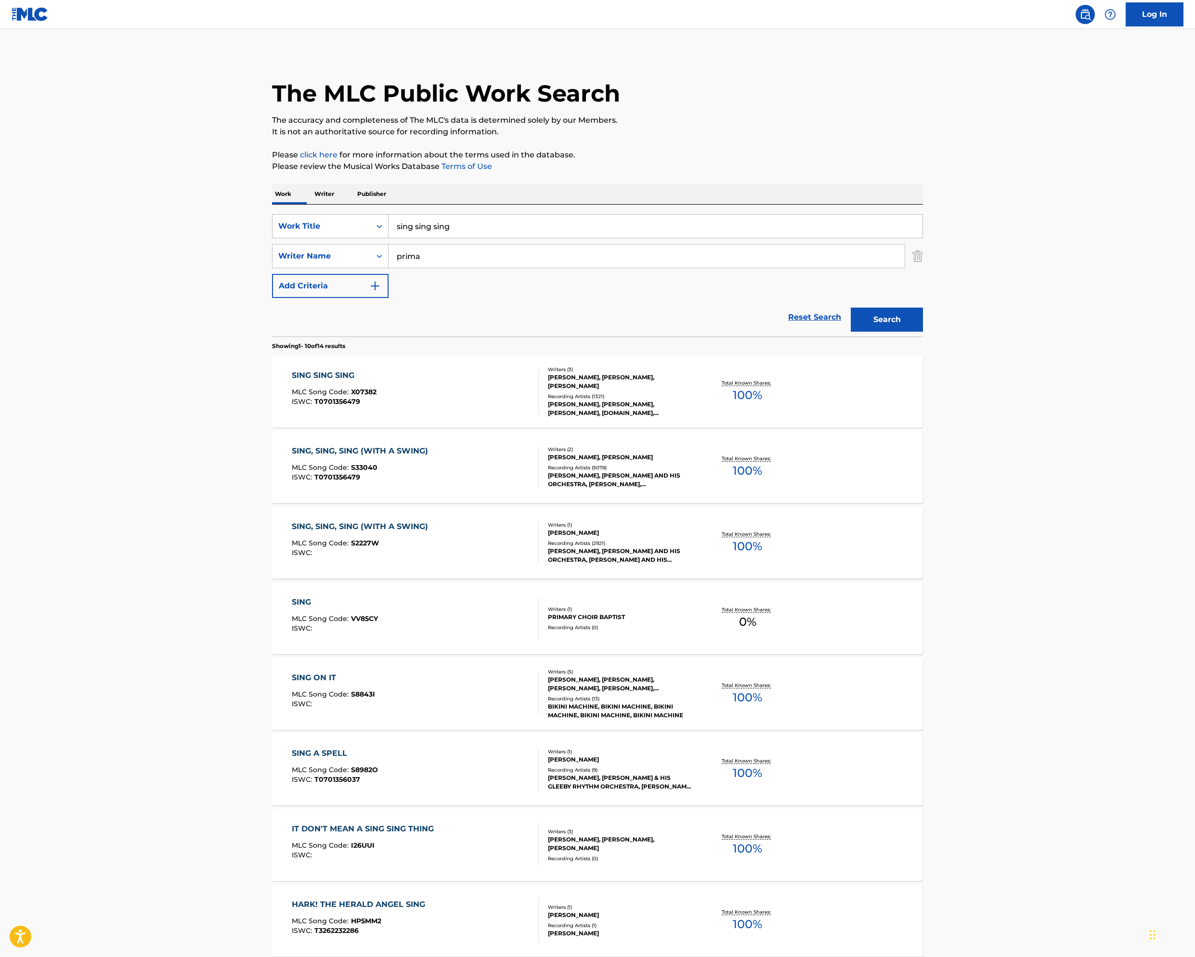
drag, startPoint x: 129, startPoint y: 517, endPoint x: 141, endPoint y: 511, distance: 12.9
click at [272, 336] on div "Reset Search Search" at bounding box center [597, 317] width 651 height 39
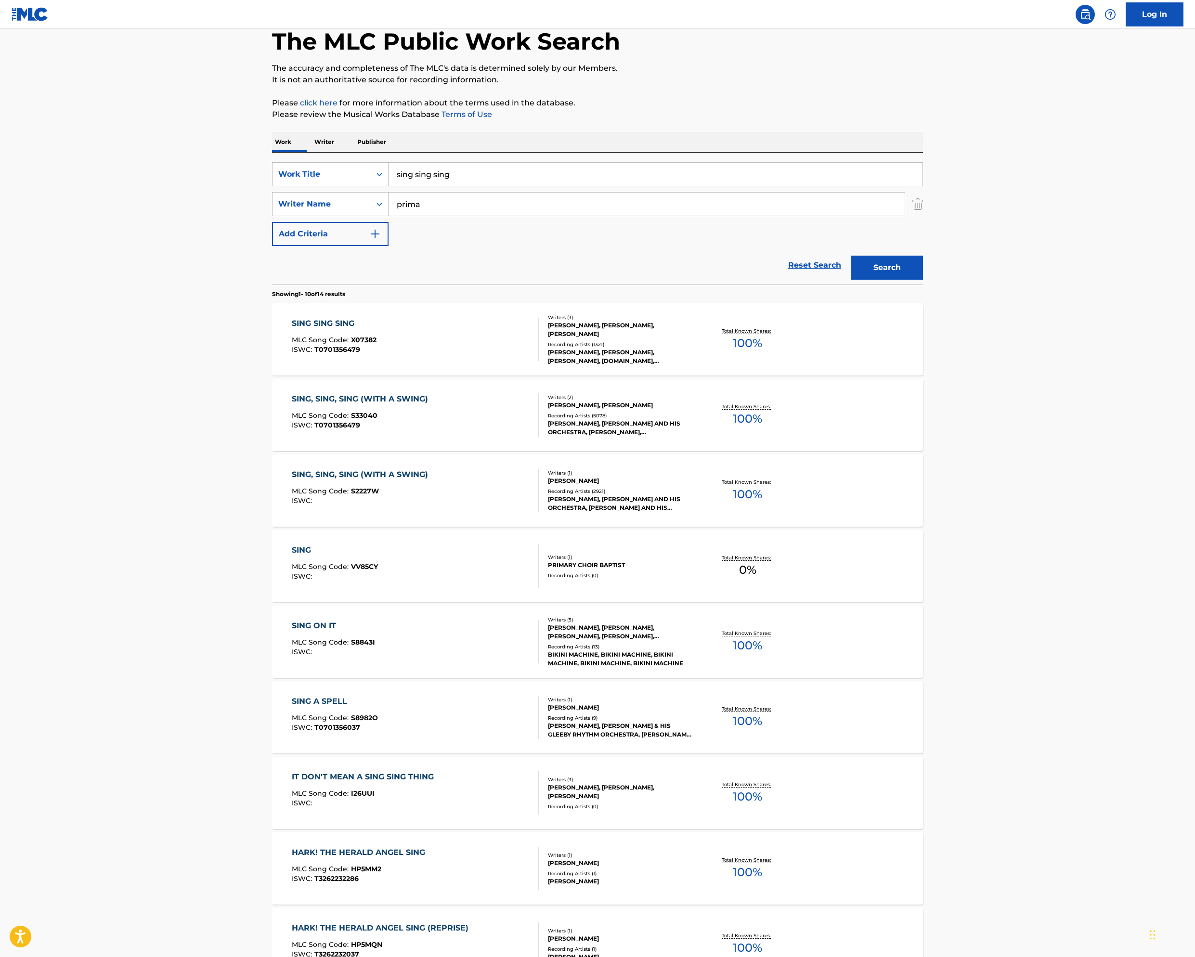
scroll to position [54, 0]
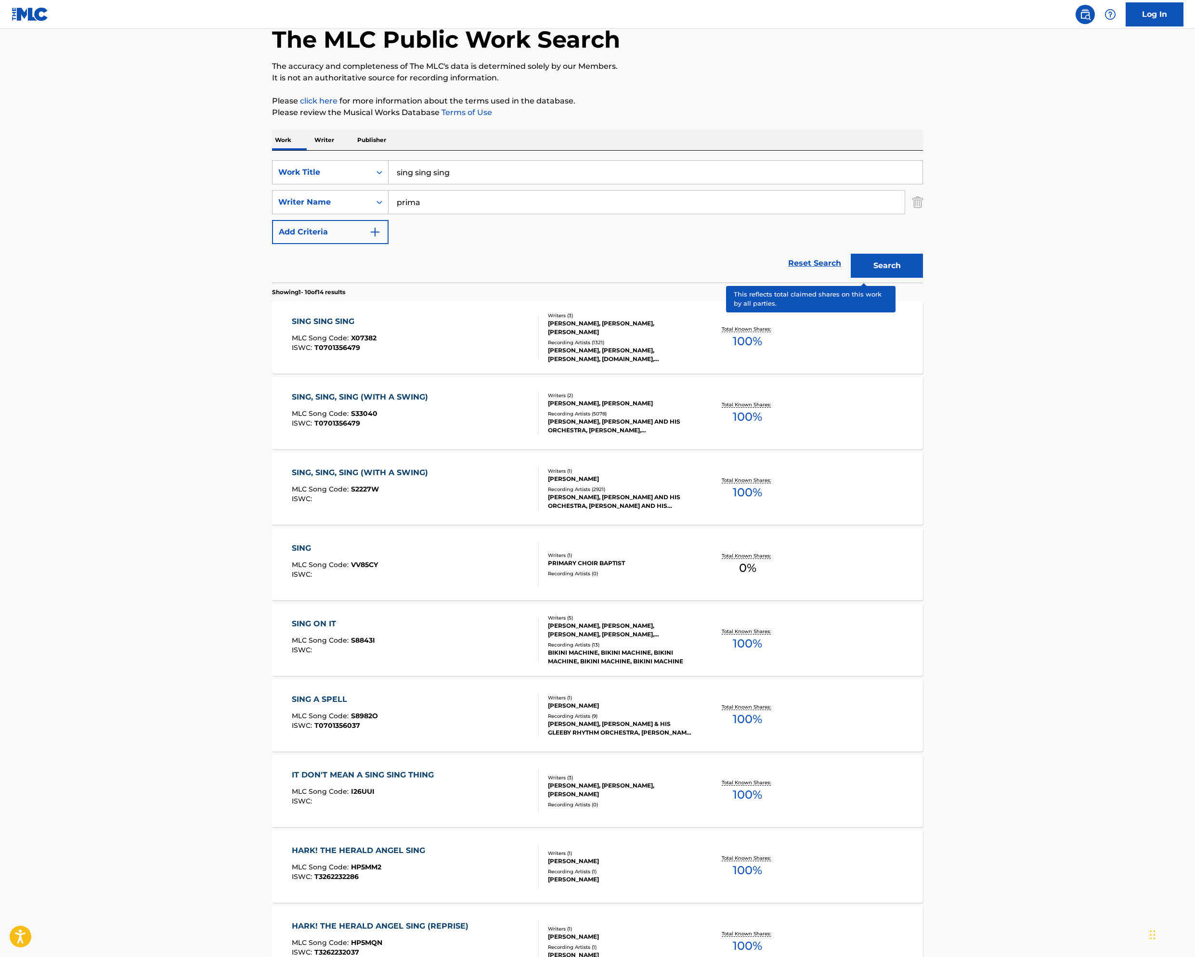
click at [773, 408] on p "Total Known Shares:" at bounding box center [748, 404] width 52 height 7
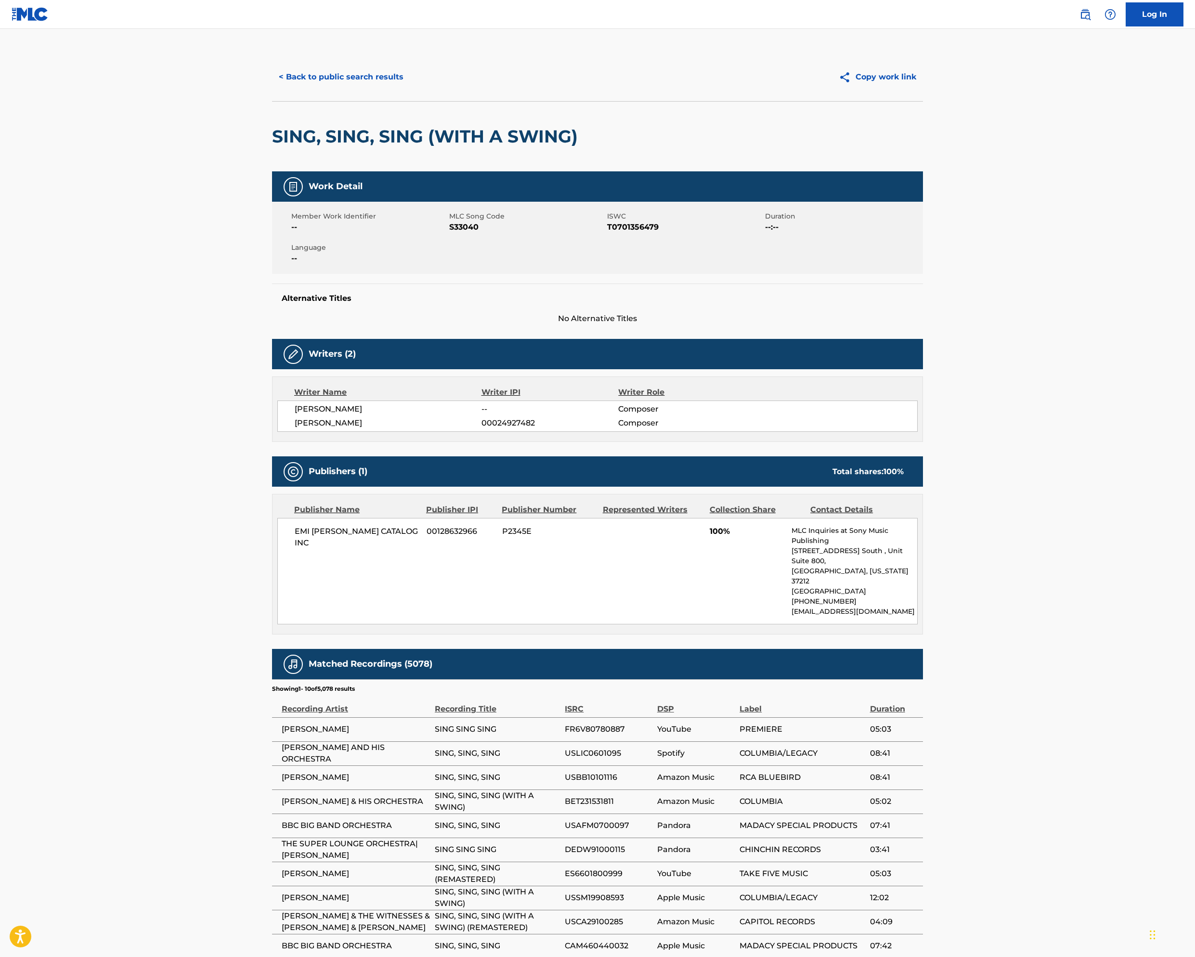
click at [272, 89] on button "< Back to public search results" at bounding box center [341, 77] width 138 height 24
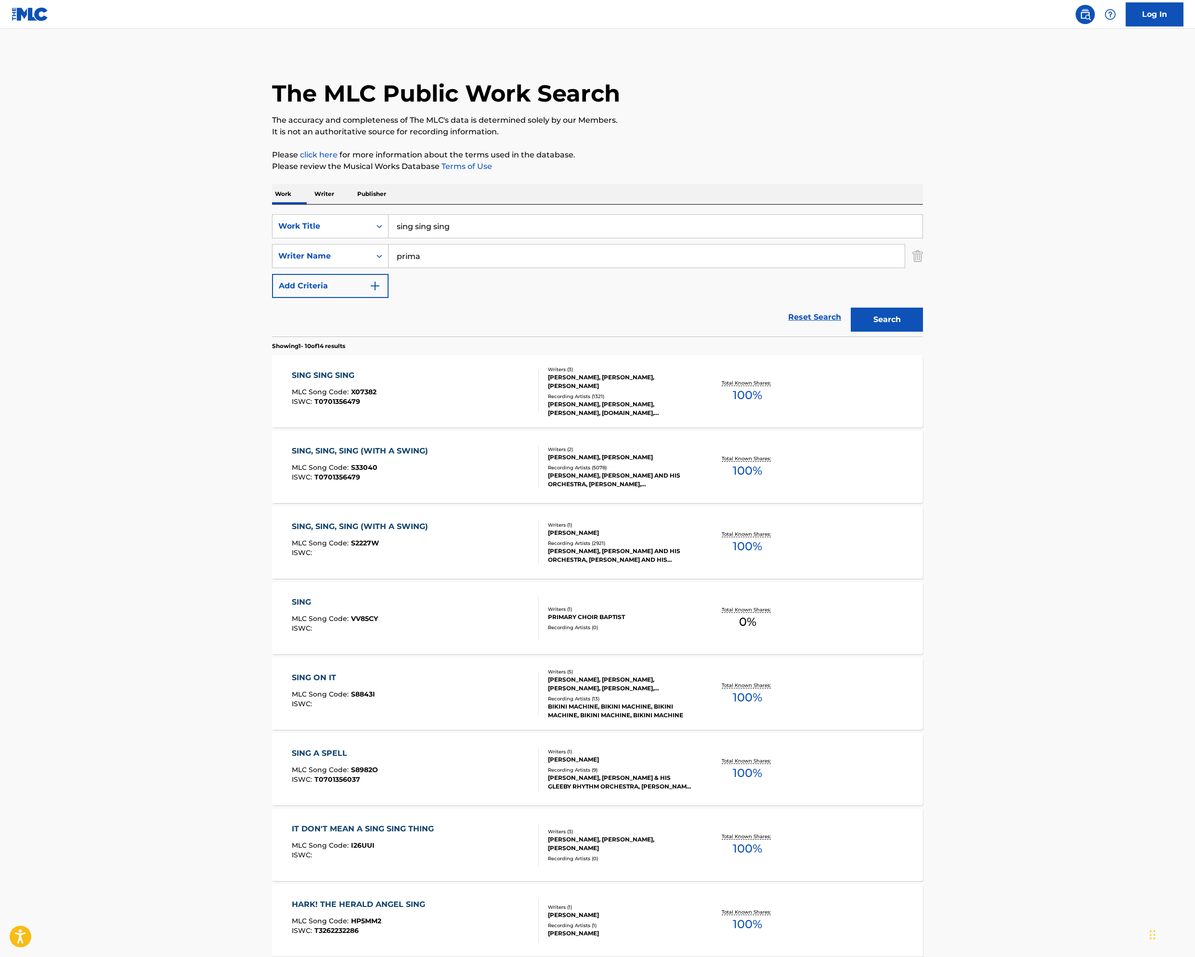
scroll to position [54, 0]
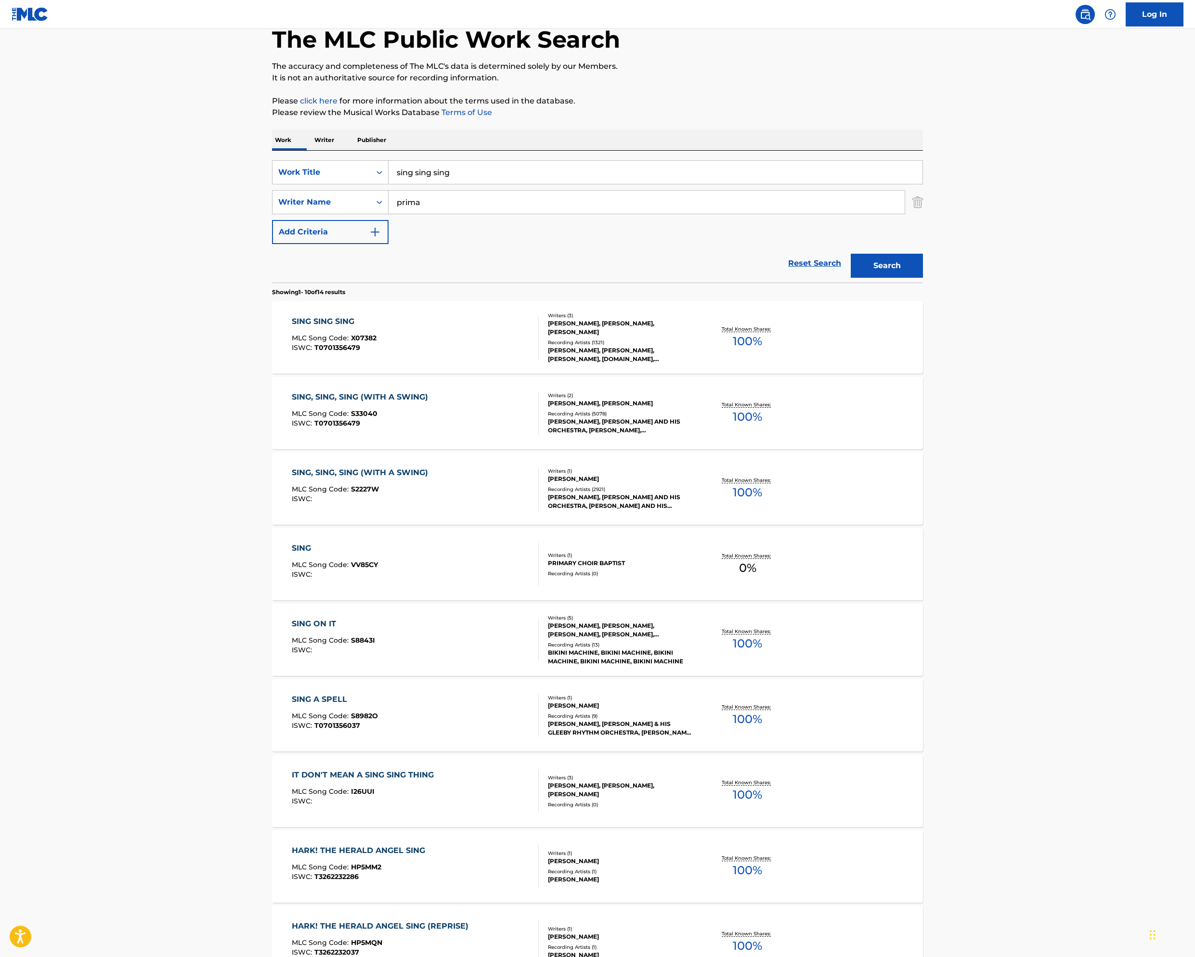
drag, startPoint x: 370, startPoint y: 296, endPoint x: 66, endPoint y: 262, distance: 305.1
click at [272, 265] on div "SearchWithCriteriafc5b47ff-ea01-478a-b7db-235394611243 Work Title sing sing sin…" at bounding box center [597, 217] width 651 height 132
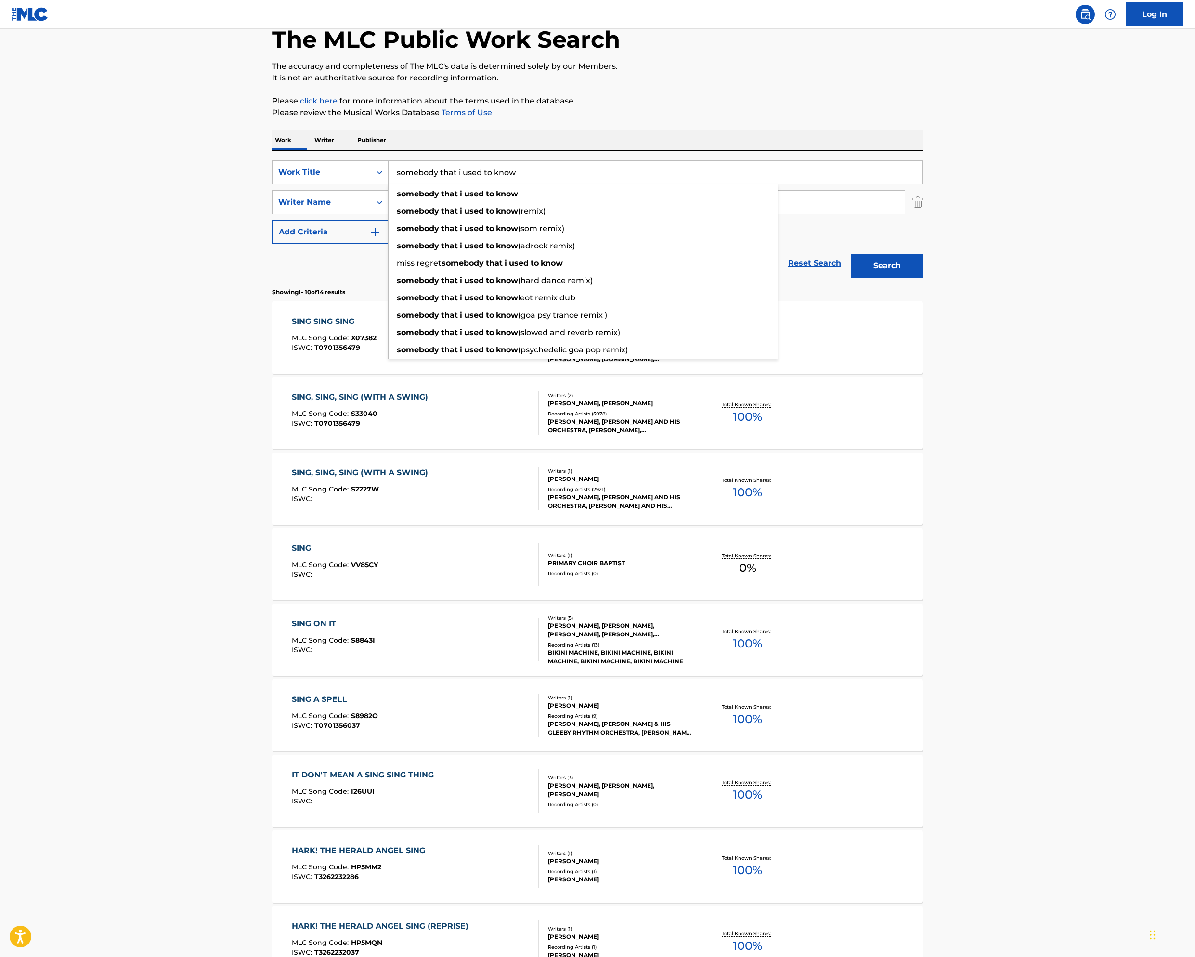
type input "somebody that i used to know"
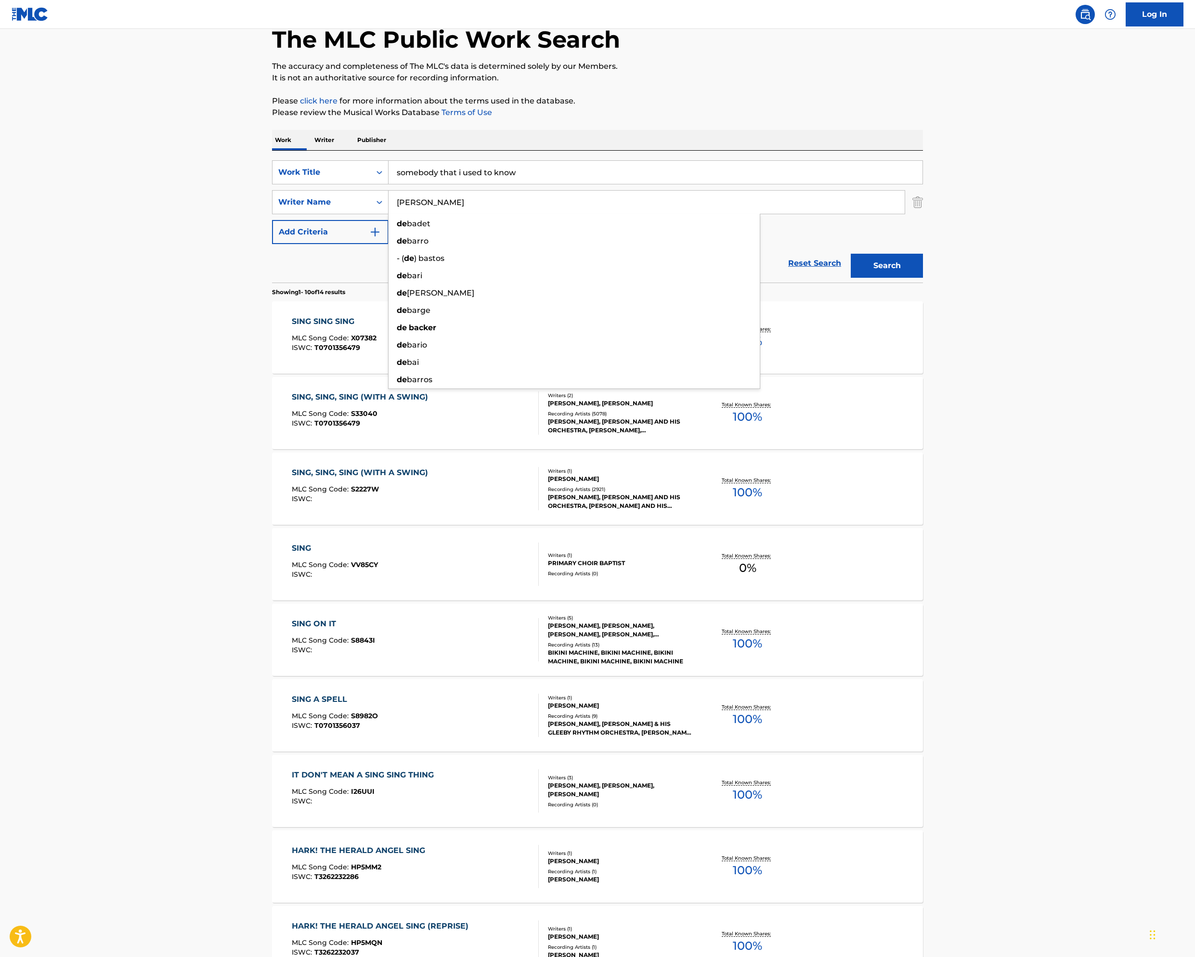
type input "[PERSON_NAME]"
click at [923, 278] on button "Search" at bounding box center [887, 266] width 72 height 24
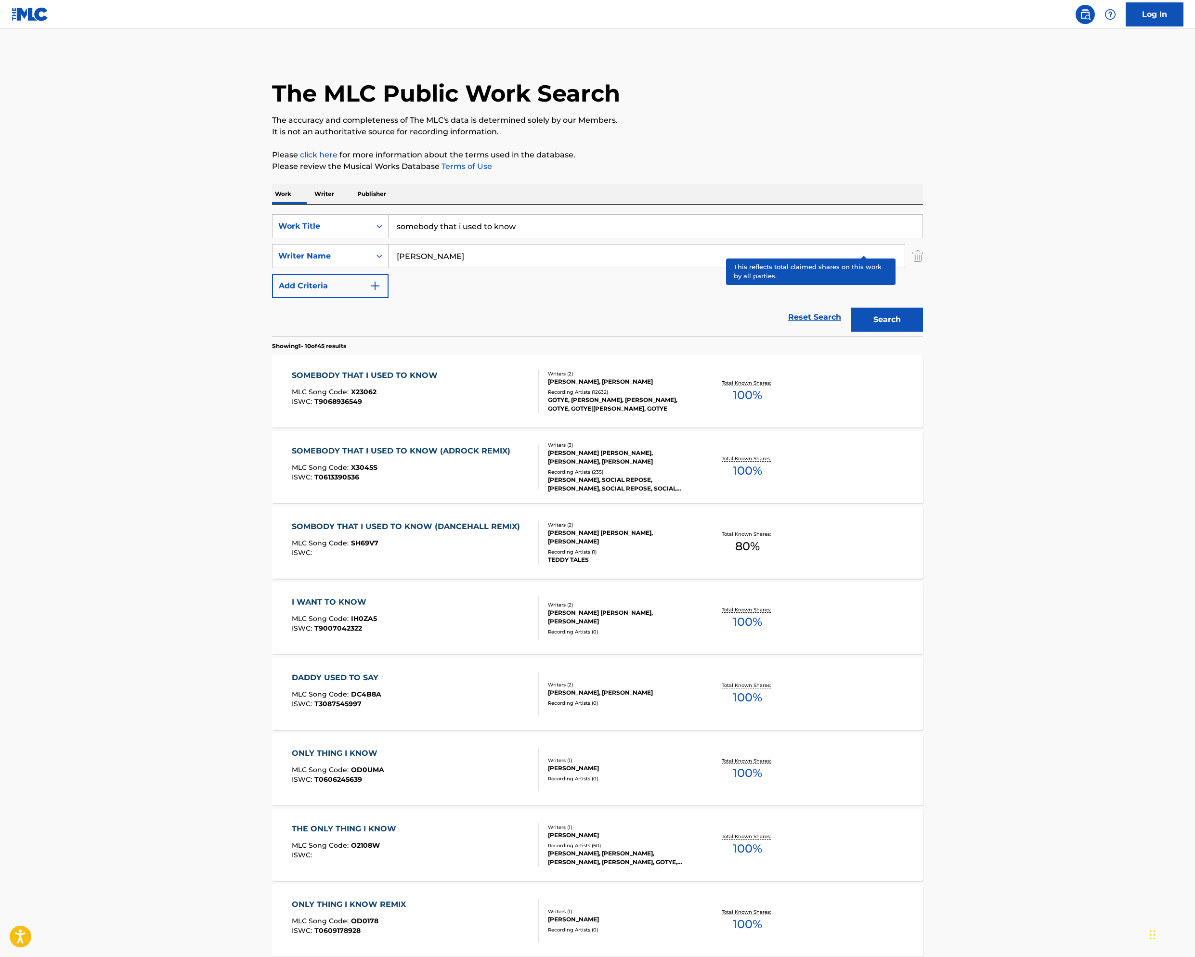
click at [773, 387] on p "Total Known Shares:" at bounding box center [748, 382] width 52 height 7
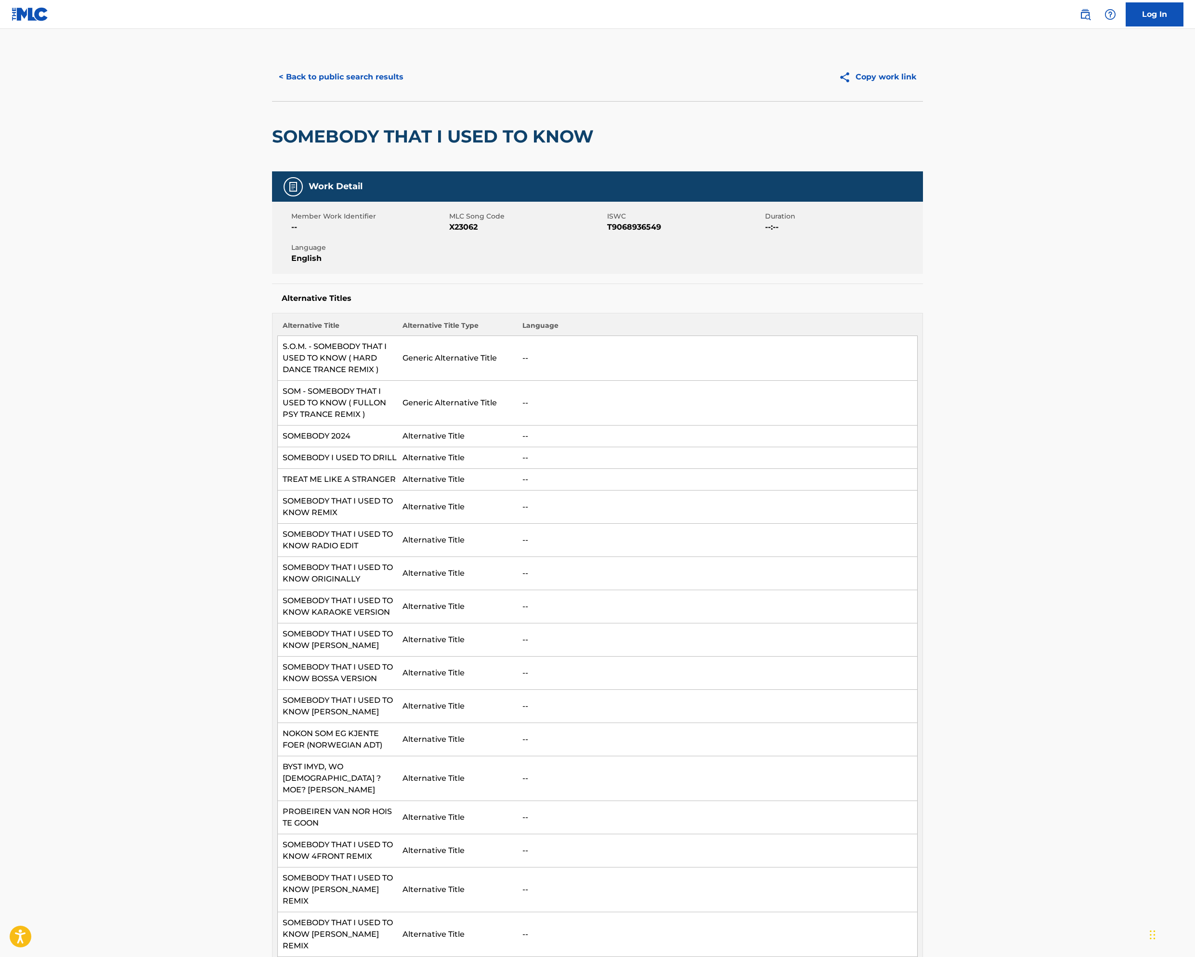
click at [272, 89] on button "< Back to public search results" at bounding box center [341, 77] width 138 height 24
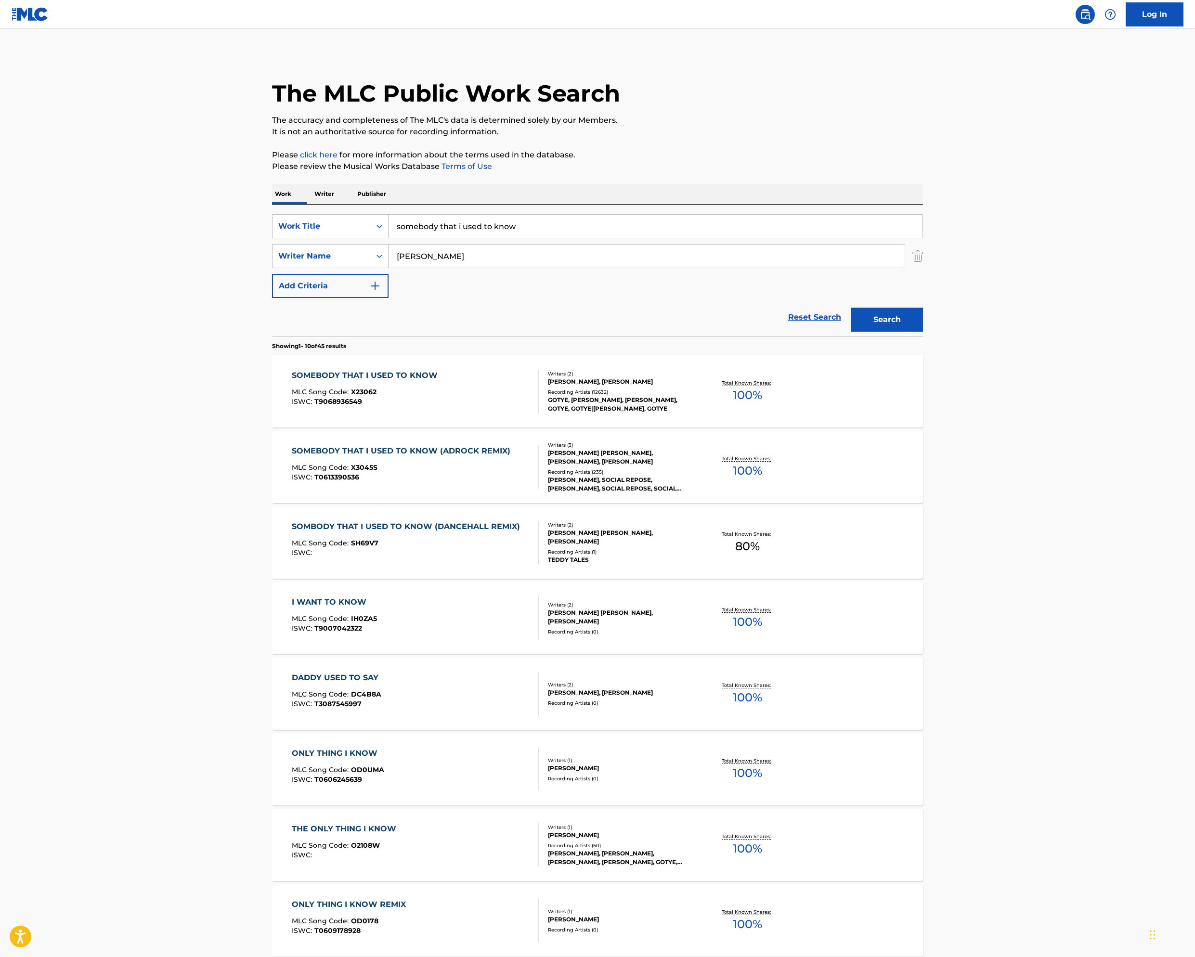
drag, startPoint x: 392, startPoint y: 350, endPoint x: 138, endPoint y: 302, distance: 258.7
click at [272, 302] on div "Work Writer Publisher SearchWithCriteriafc5b47ff-ea01-478a-b7db-235394611243 Wo…" at bounding box center [597, 670] width 651 height 973
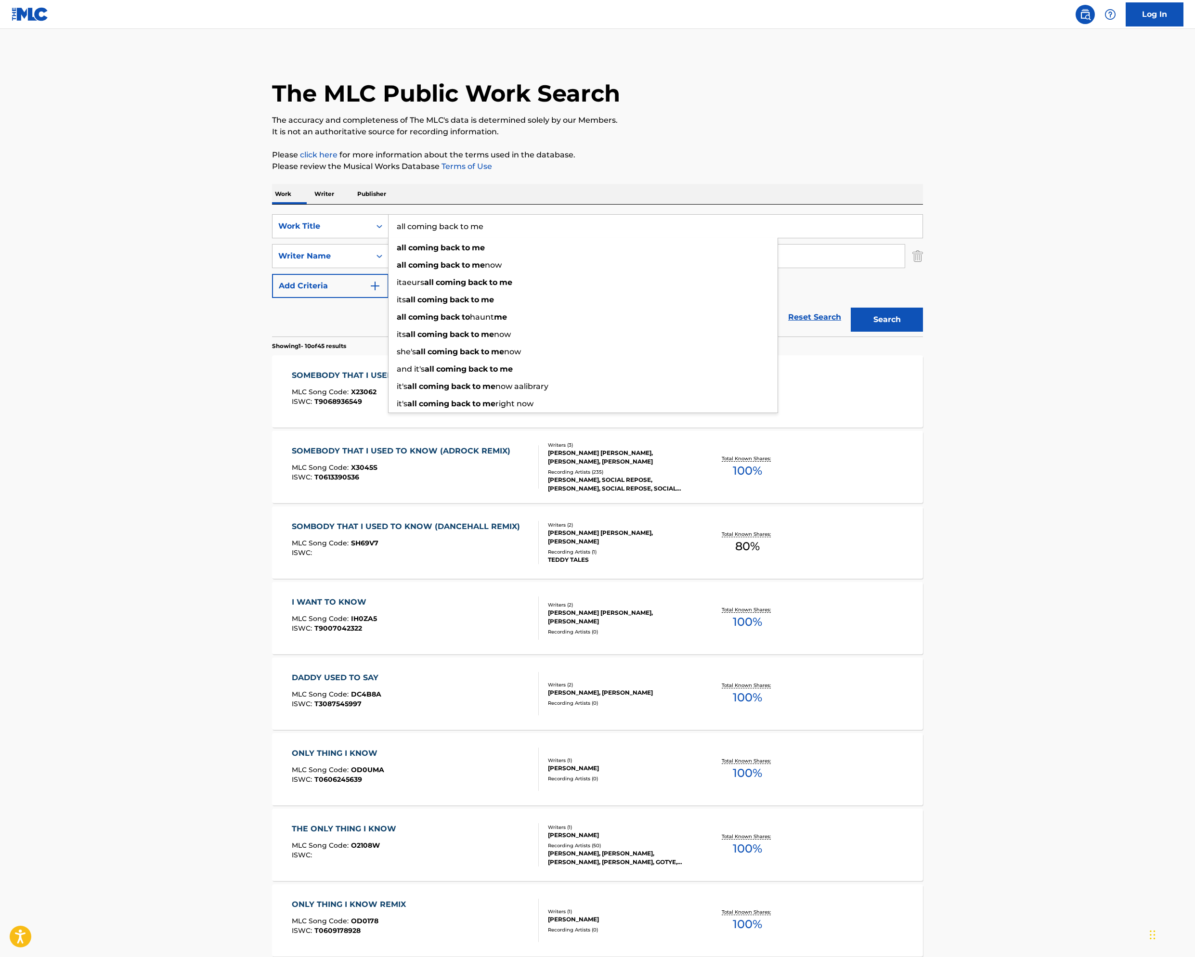
type input "all coming back to me"
type input "[PERSON_NAME]"
click at [923, 332] on button "Search" at bounding box center [887, 320] width 72 height 24
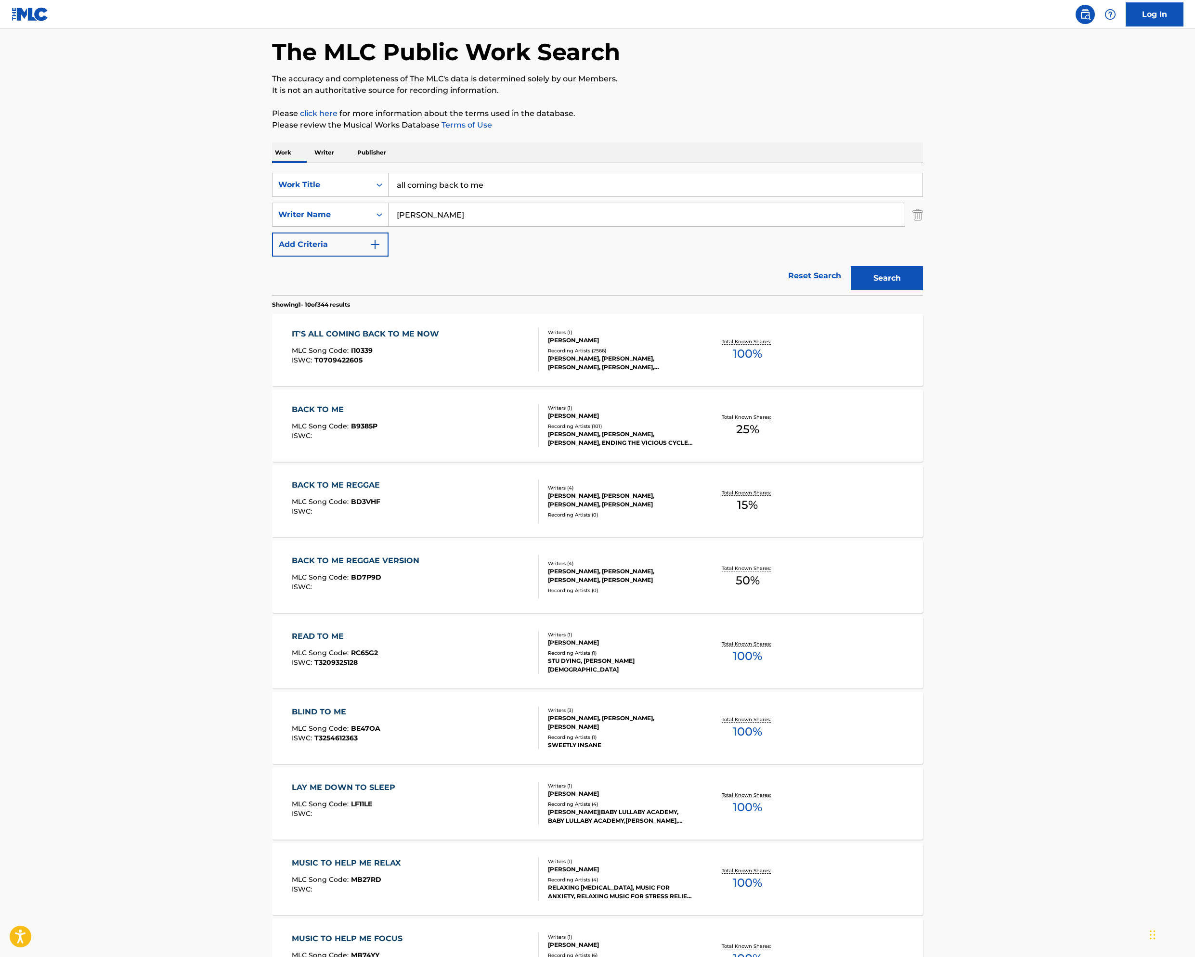
scroll to position [52, 0]
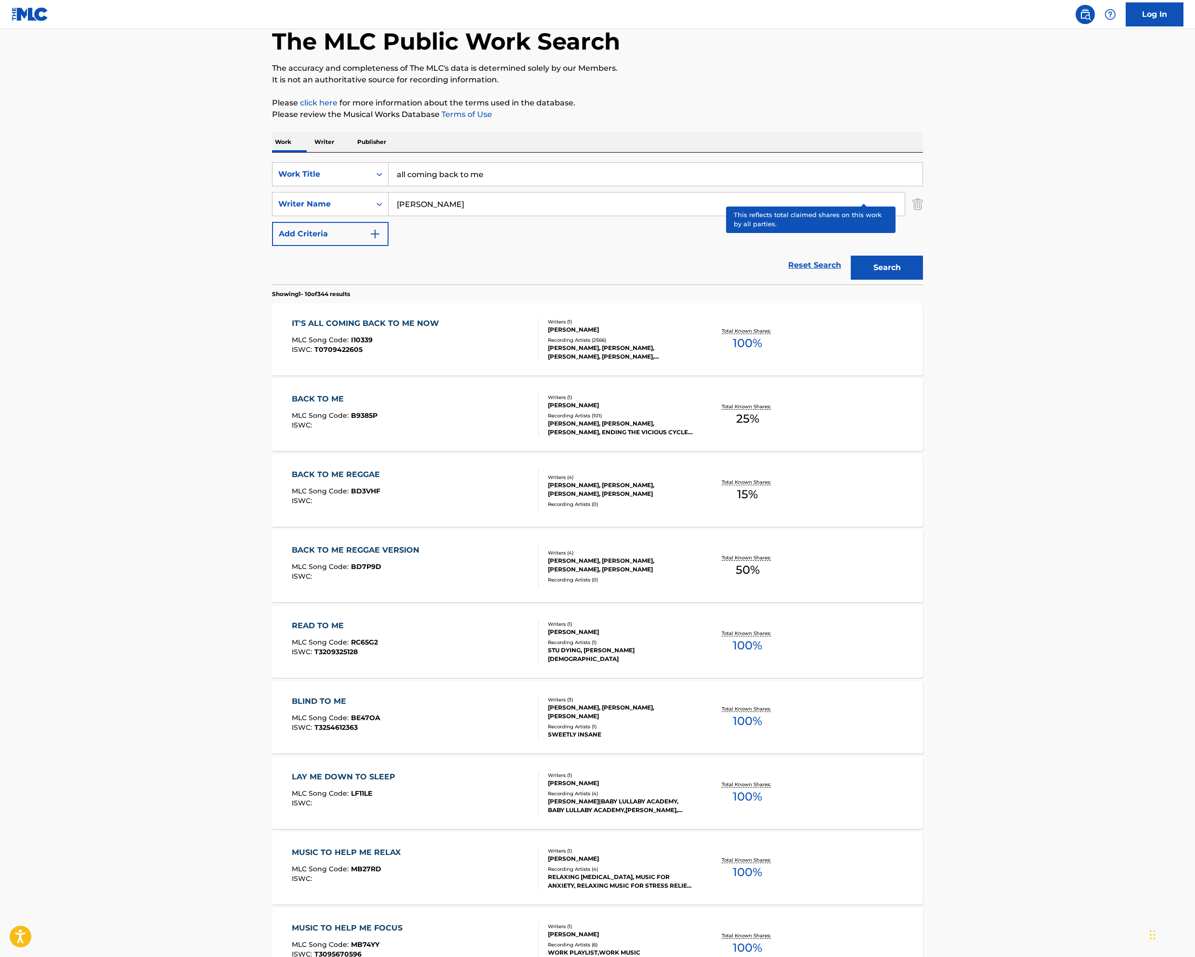
click at [773, 335] on p "Total Known Shares:" at bounding box center [748, 330] width 52 height 7
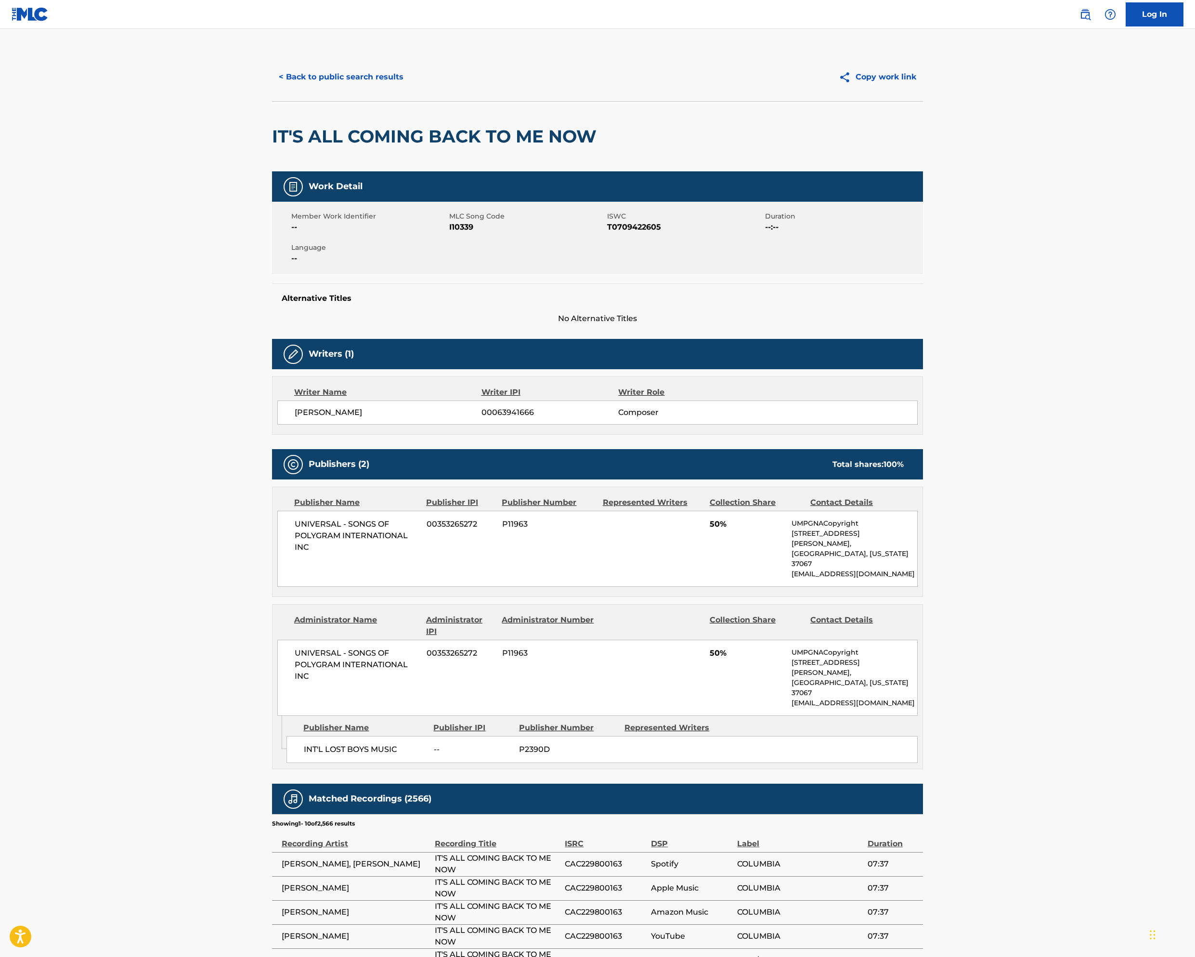
click at [272, 89] on button "< Back to public search results" at bounding box center [341, 77] width 138 height 24
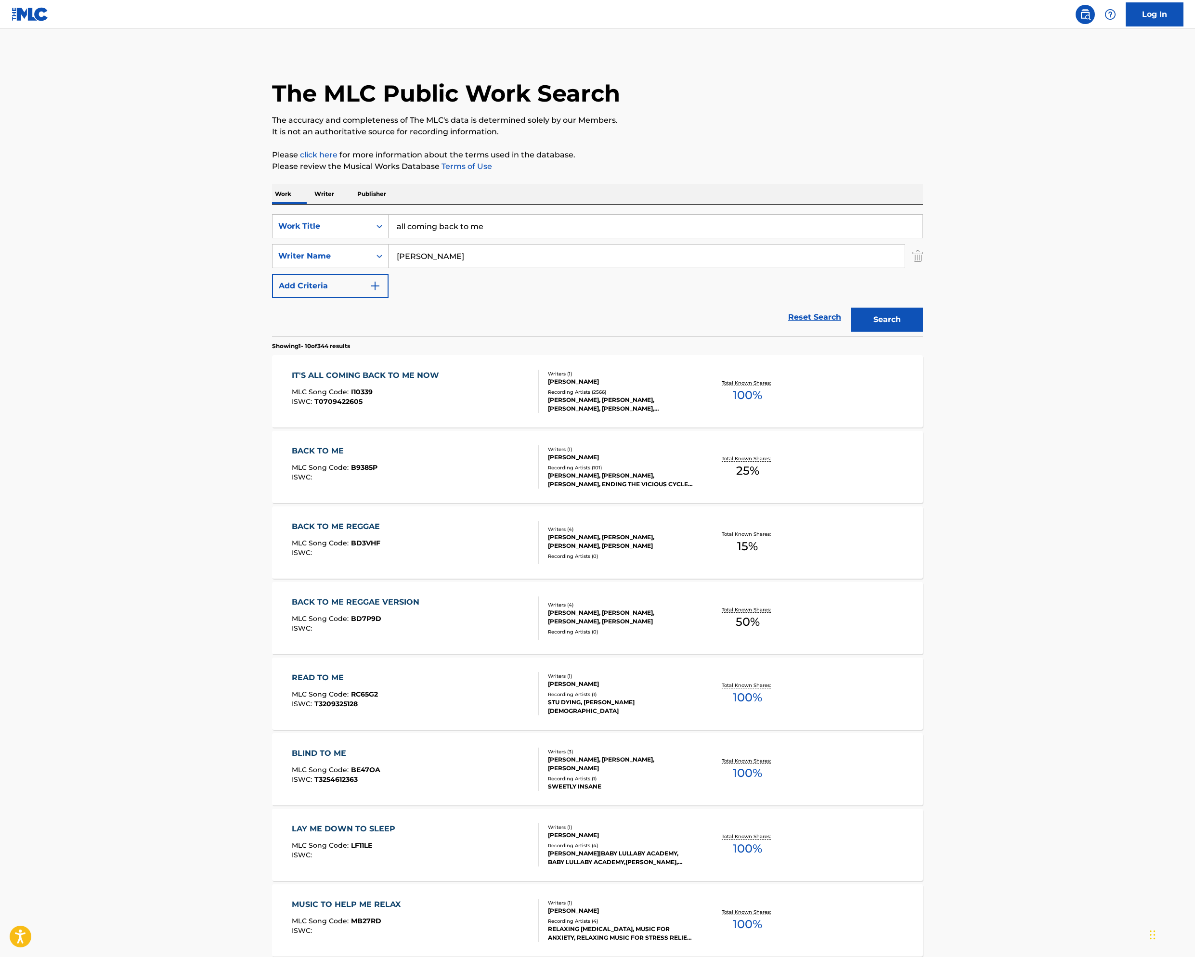
scroll to position [52, 0]
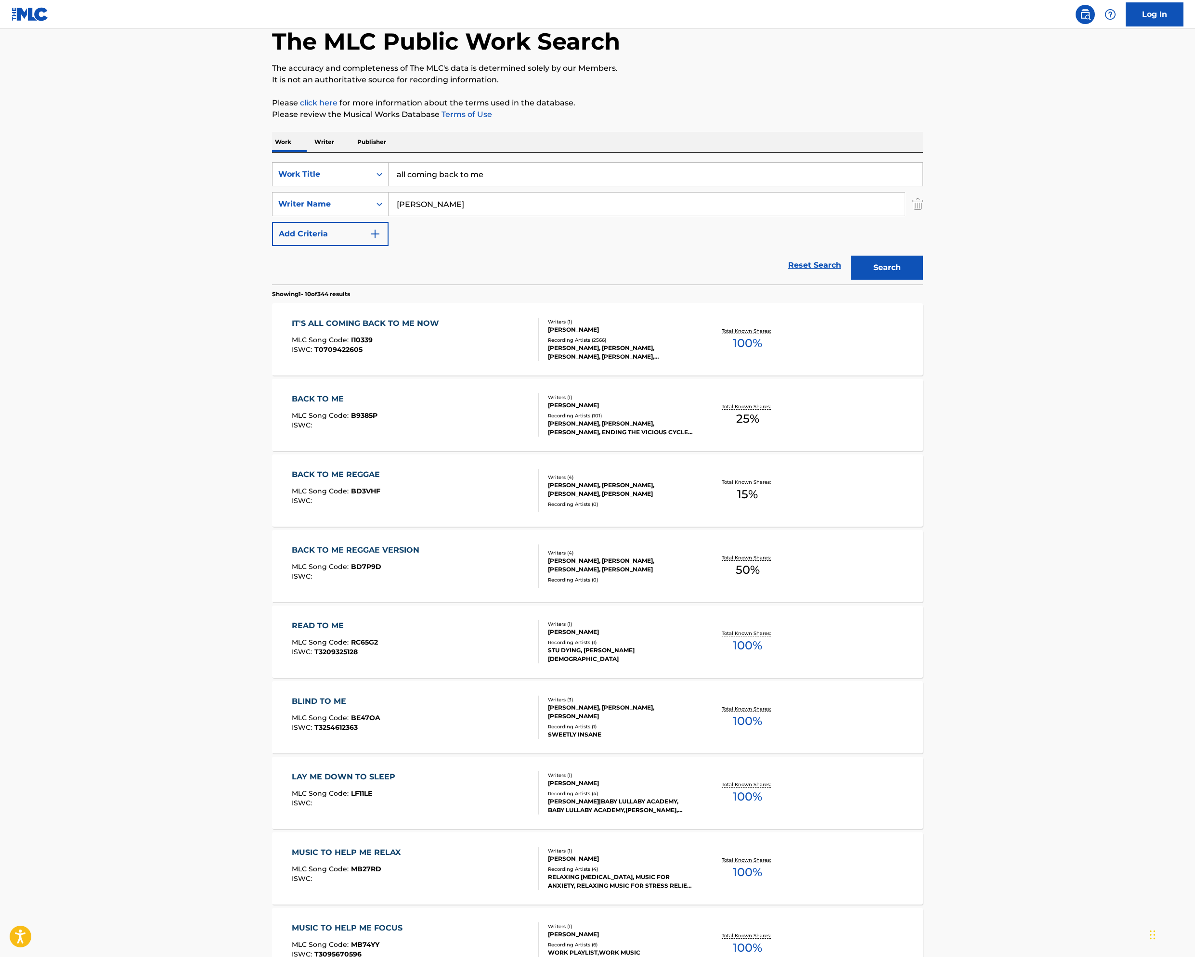
drag, startPoint x: 332, startPoint y: 288, endPoint x: 152, endPoint y: 241, distance: 186.1
click at [272, 254] on div "Work Writer Publisher SearchWithCriteriafc5b47ff-ea01-478a-b7db-235394611243 Wo…" at bounding box center [597, 618] width 651 height 973
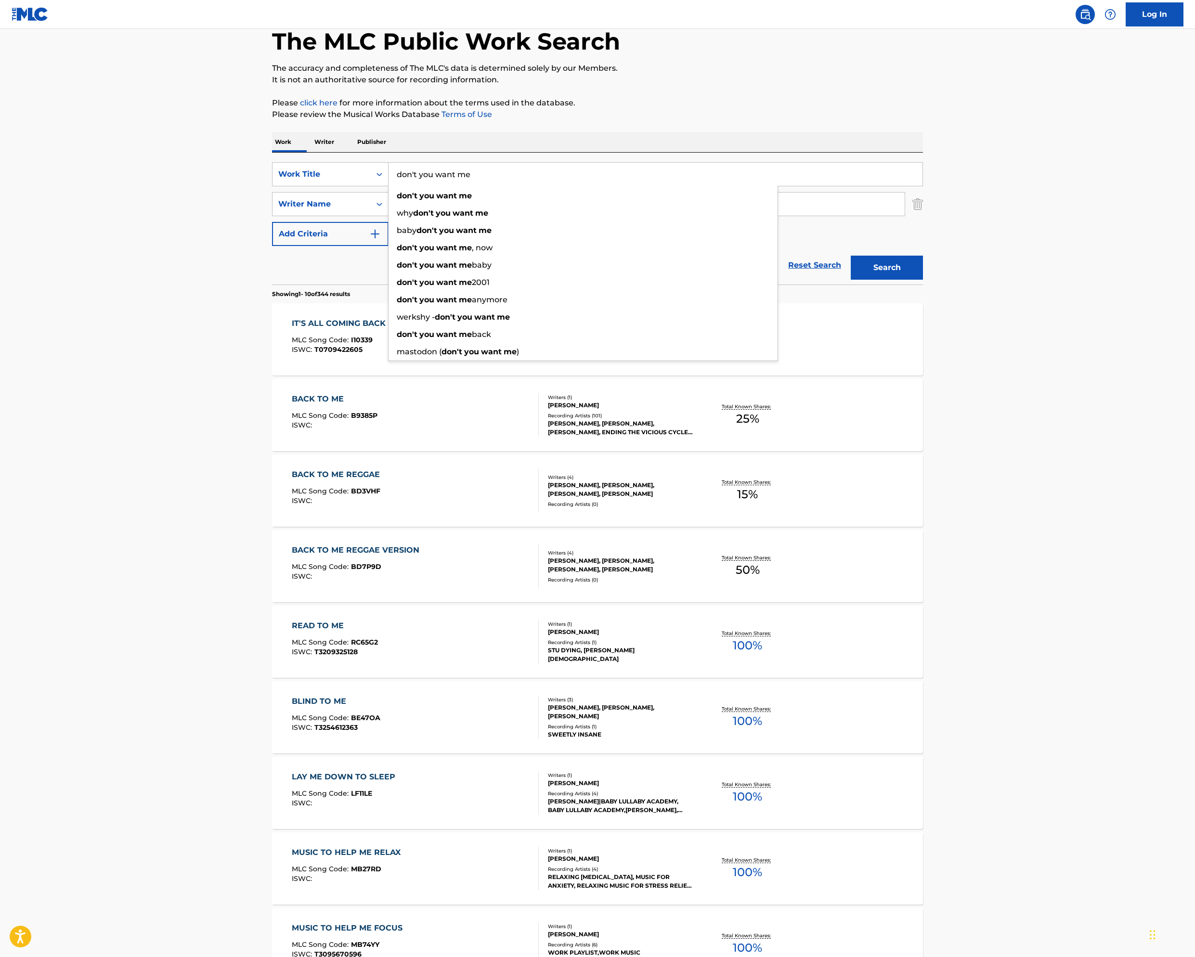
type input "don't you want me"
type input "[PERSON_NAME]"
click at [923, 280] on button "Search" at bounding box center [887, 268] width 72 height 24
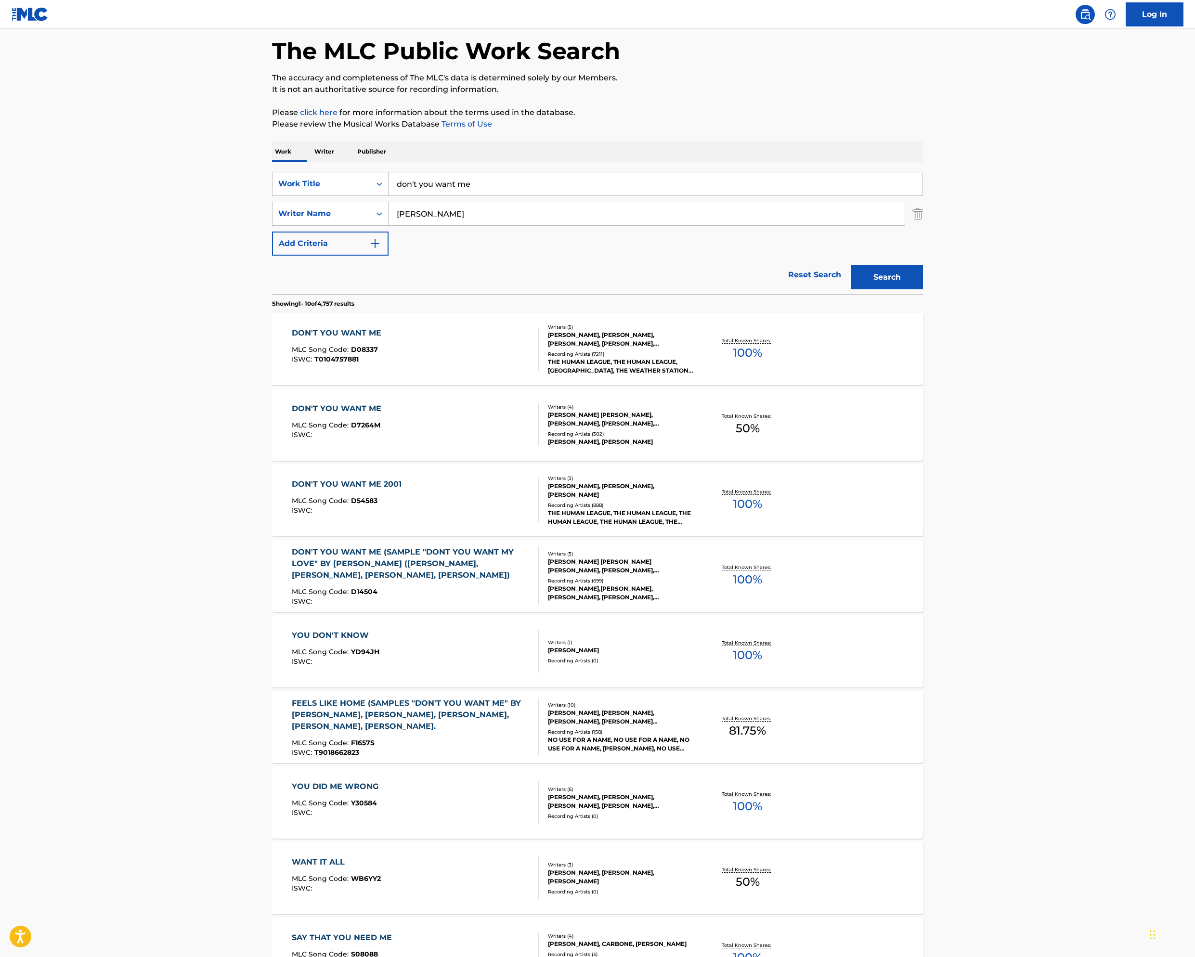
scroll to position [44, 0]
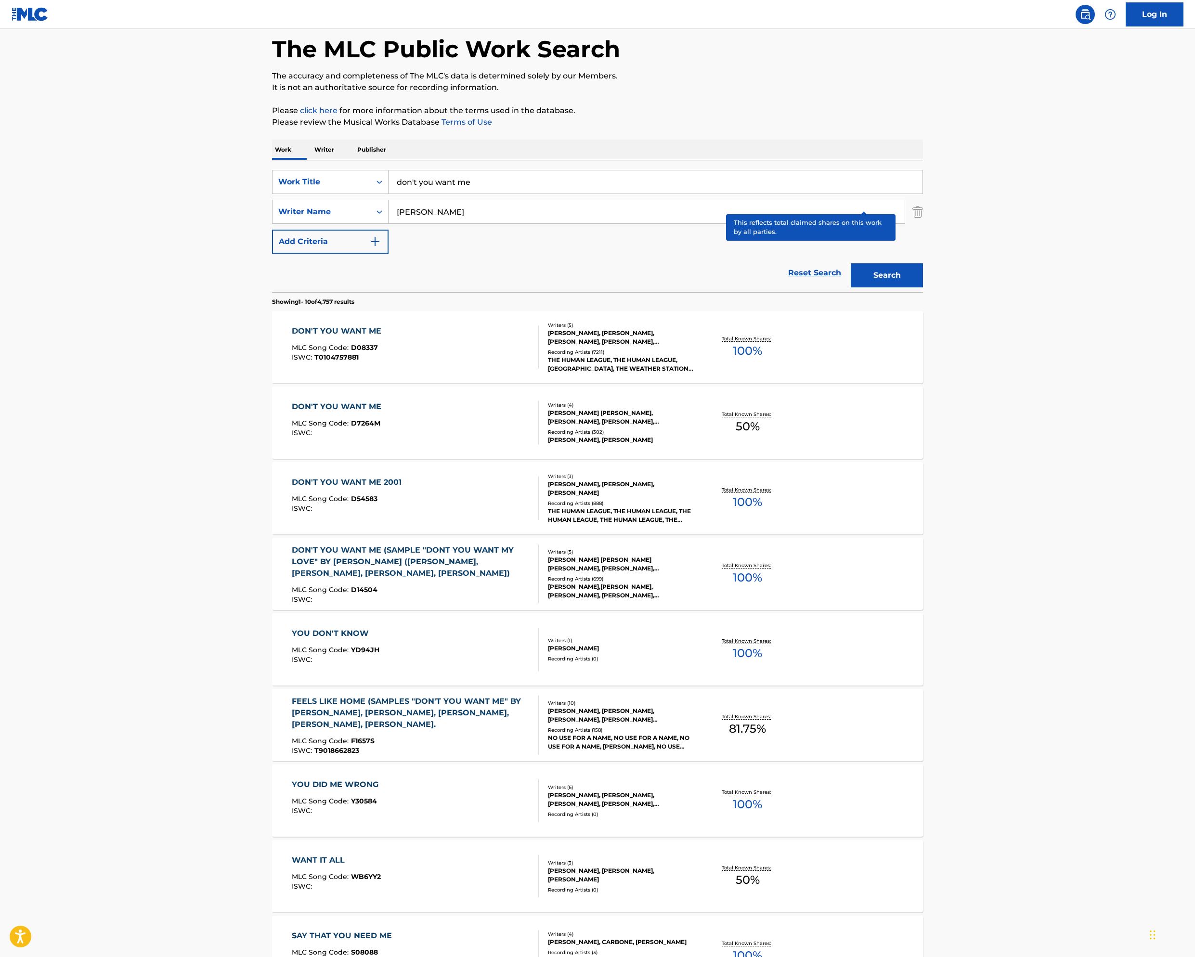
click at [773, 342] on p "Total Known Shares:" at bounding box center [748, 338] width 52 height 7
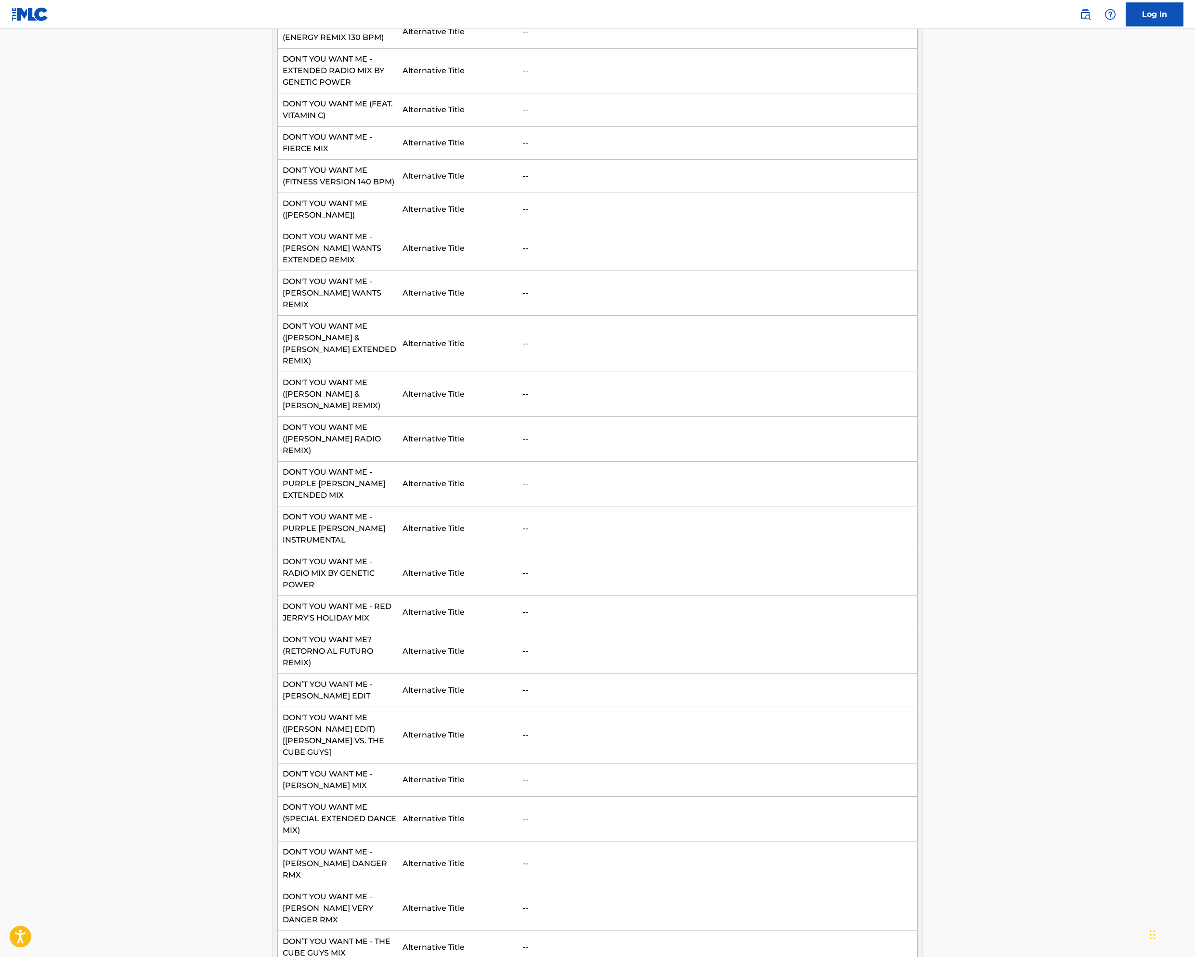
scroll to position [300, 0]
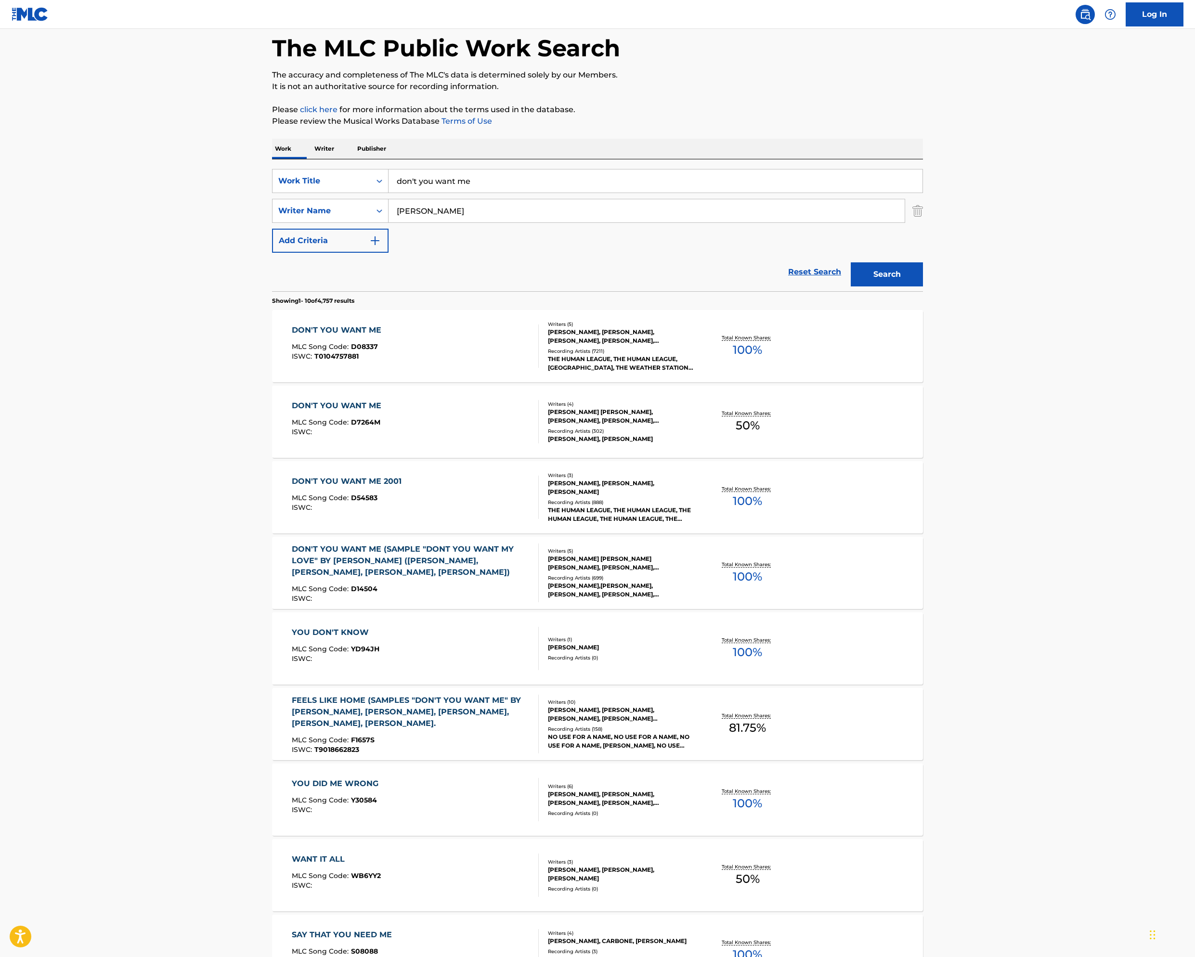
scroll to position [46, 0]
click at [773, 491] on p "Total Known Shares:" at bounding box center [748, 487] width 52 height 7
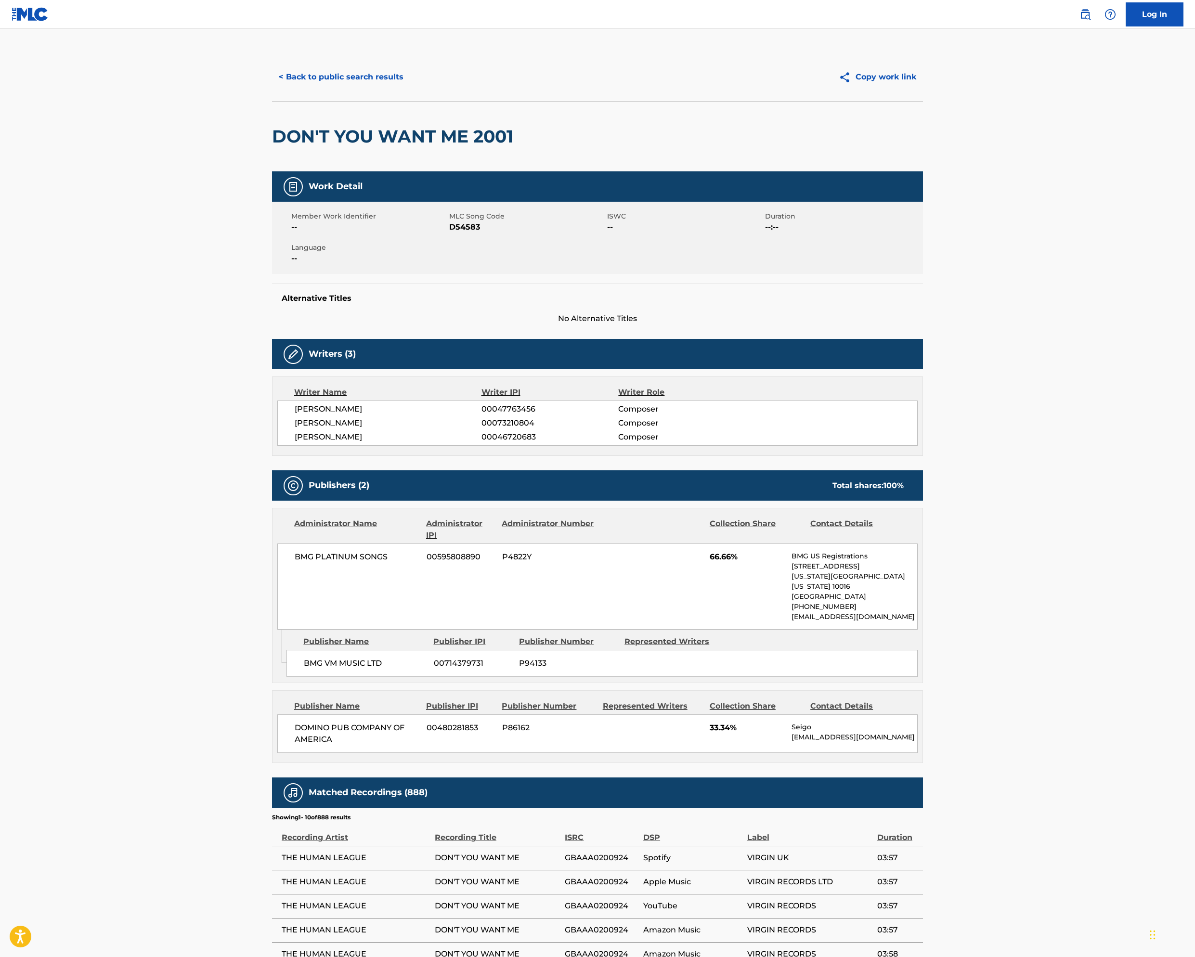
click at [272, 89] on button "< Back to public search results" at bounding box center [341, 77] width 138 height 24
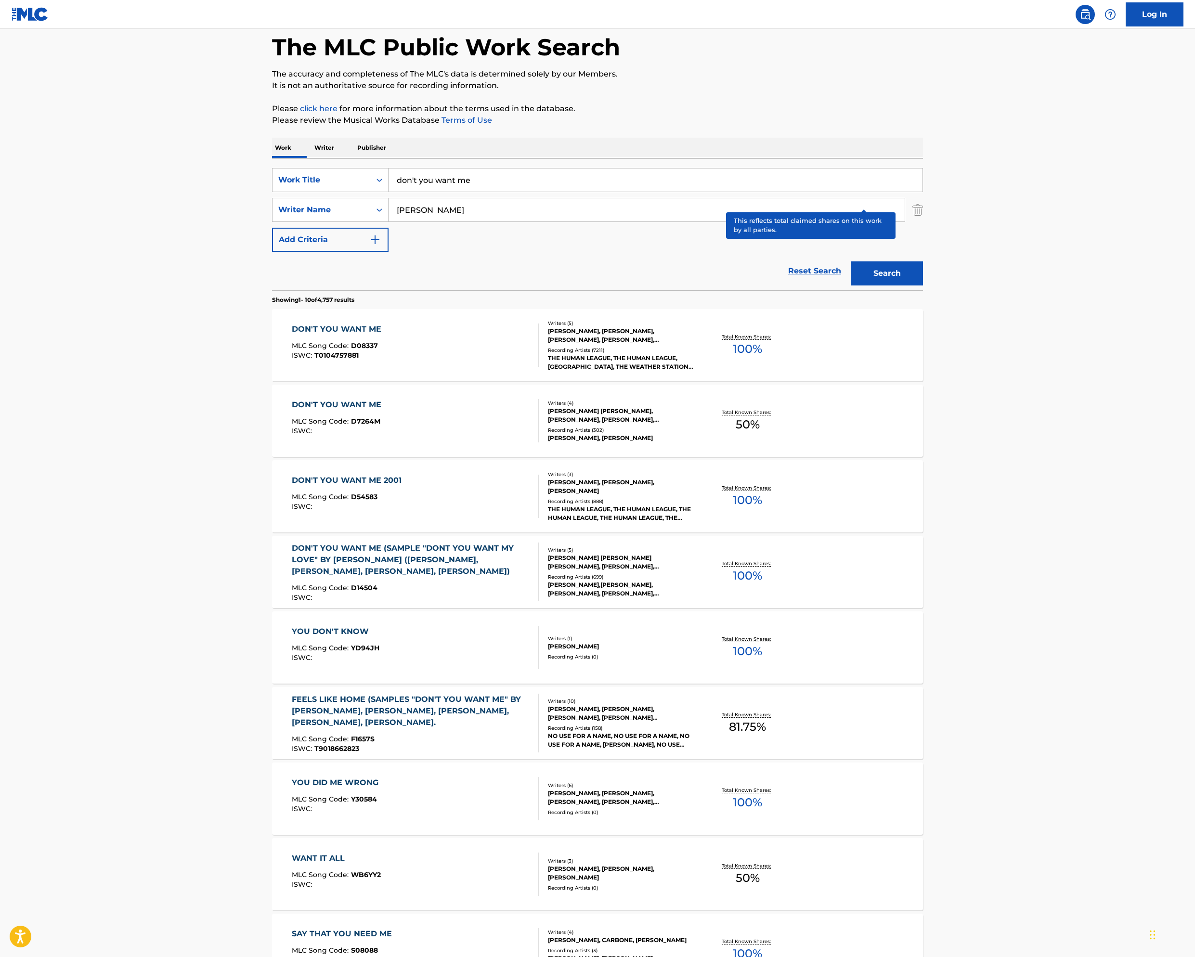
click at [773, 340] on p "Total Known Shares:" at bounding box center [748, 336] width 52 height 7
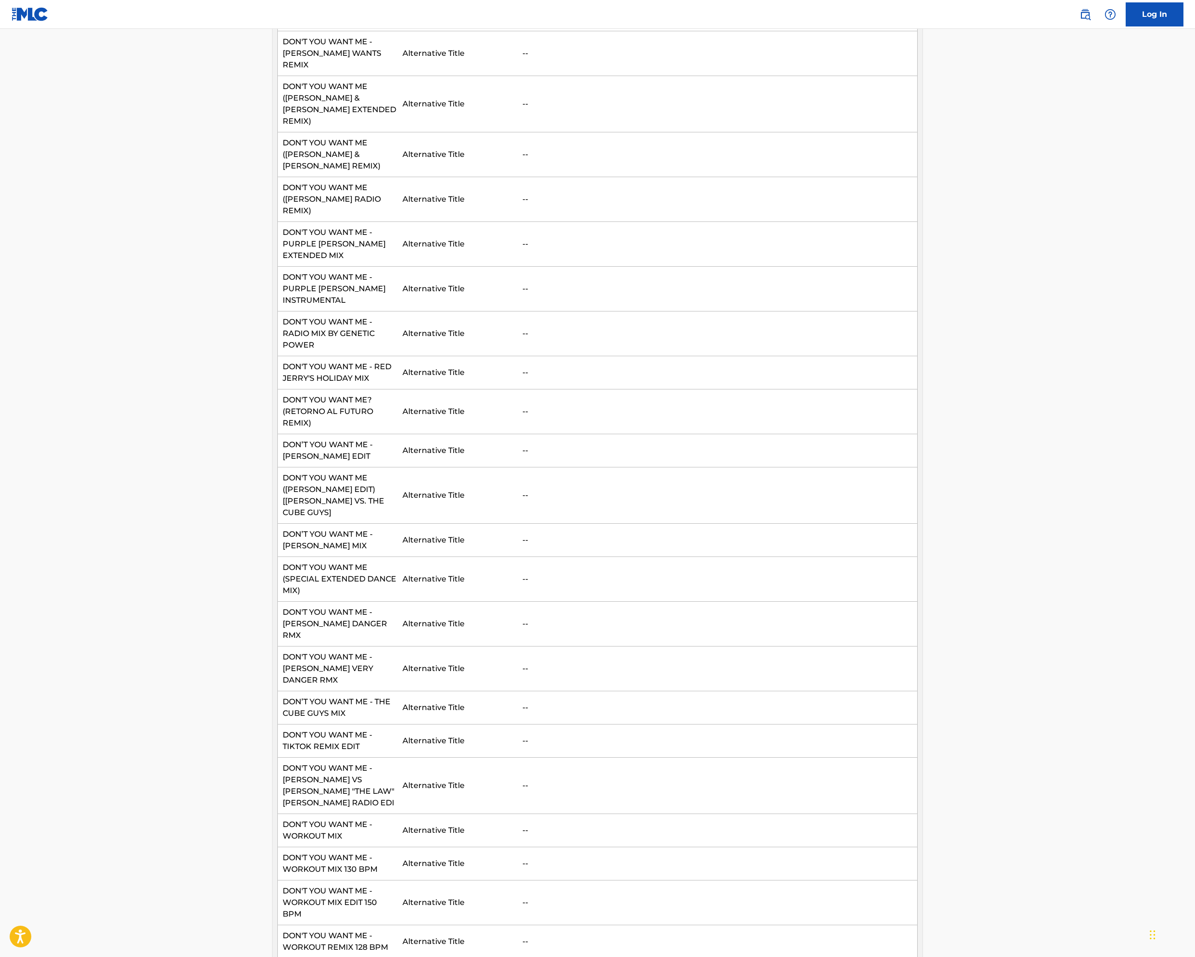
scroll to position [621, 0]
